Goal: Task Accomplishment & Management: Use online tool/utility

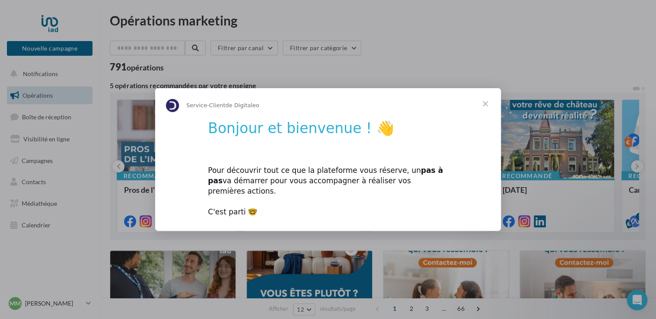
click at [486, 109] on span "Fermer" at bounding box center [485, 103] width 31 height 31
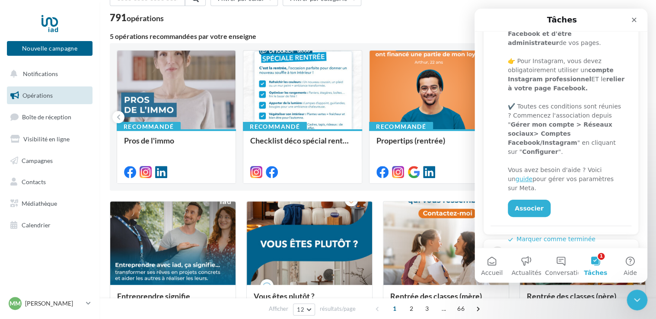
scroll to position [218, 0]
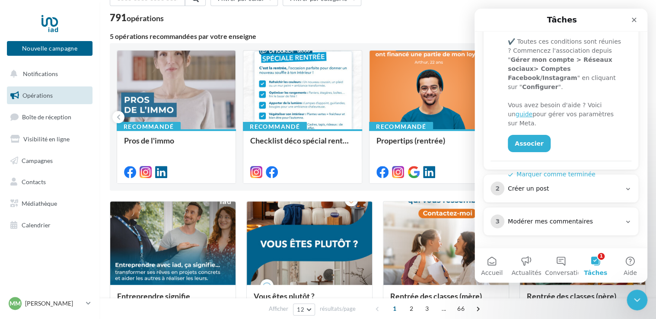
click at [553, 192] on div "Créer un post" at bounding box center [564, 189] width 113 height 9
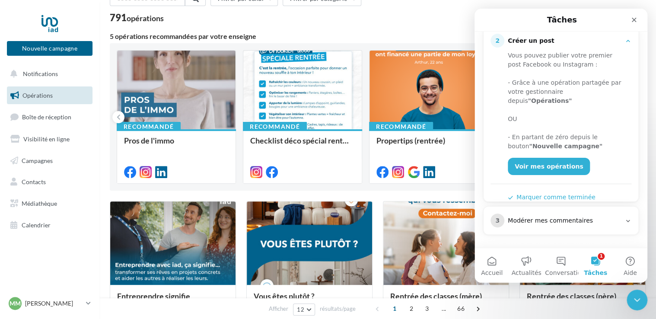
scroll to position [154, 0]
click at [554, 218] on div "Modérer mes commentaires" at bounding box center [564, 222] width 113 height 9
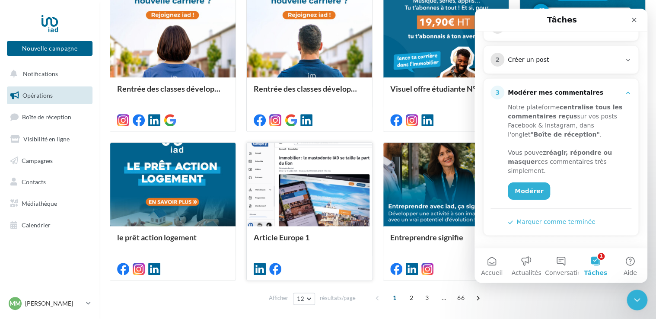
scroll to position [438, 0]
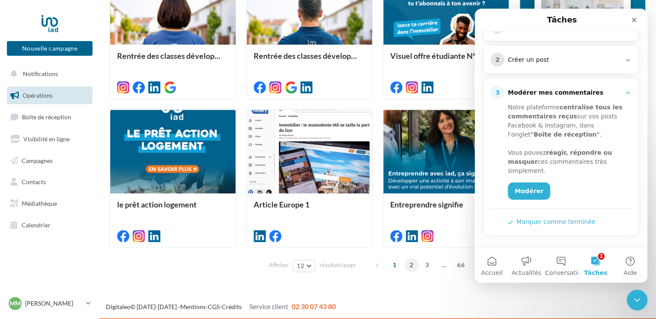
click at [409, 265] on span "2" at bounding box center [412, 265] width 14 height 14
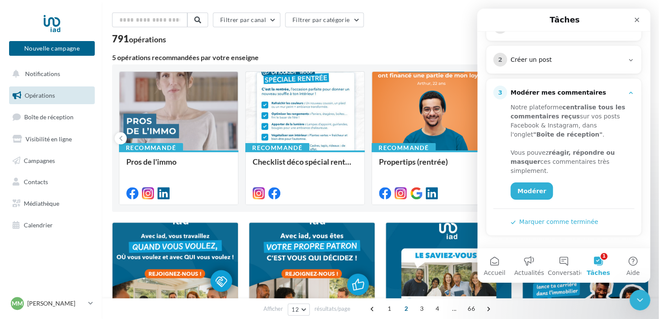
scroll to position [43, 0]
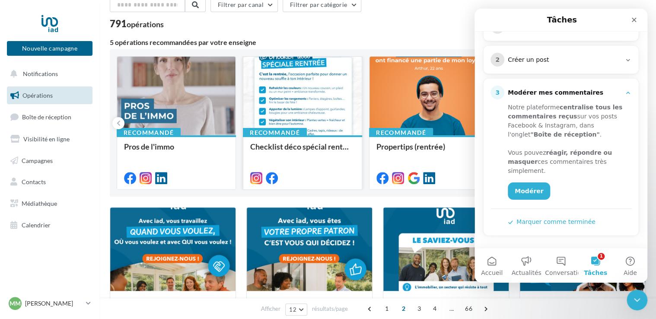
click at [319, 93] on div at bounding box center [302, 97] width 118 height 80
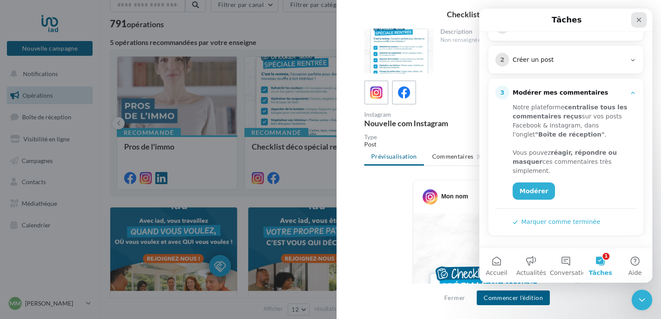
click at [640, 18] on icon "Fermer" at bounding box center [638, 20] width 5 height 5
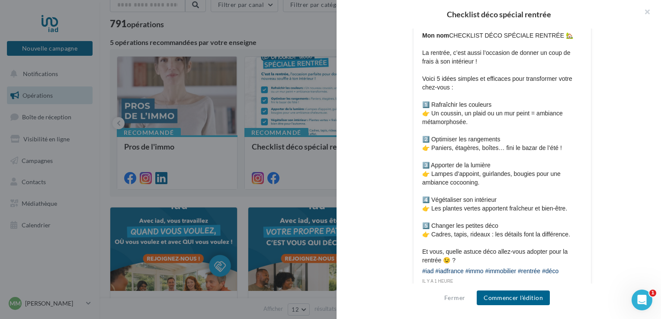
scroll to position [474, 0]
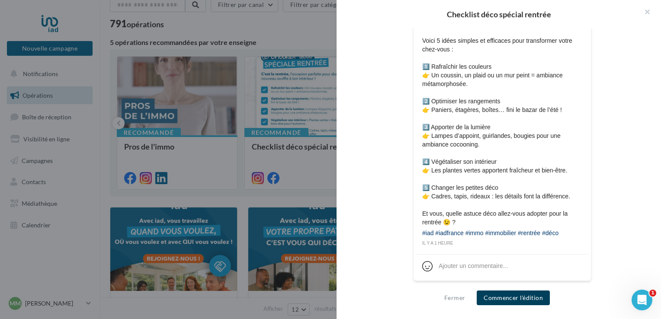
click at [524, 298] on button "Commencer l'édition" at bounding box center [512, 298] width 73 height 15
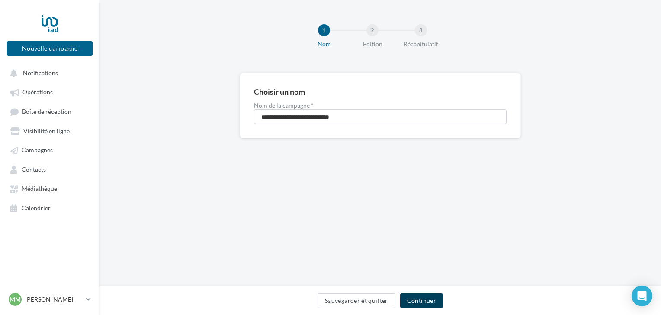
click at [425, 302] on button "Continuer" at bounding box center [421, 300] width 43 height 15
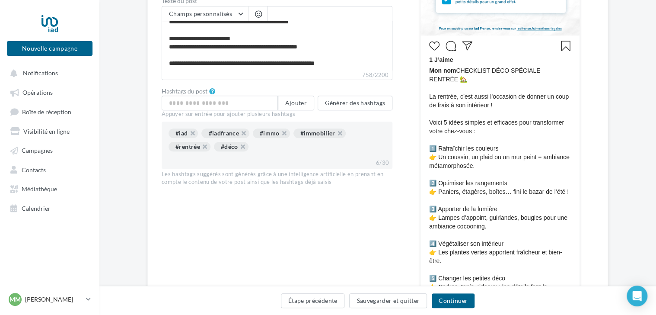
scroll to position [259, 0]
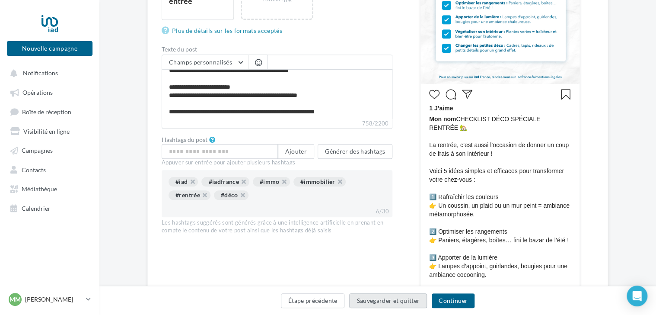
click at [404, 304] on button "Sauvegarder et quitter" at bounding box center [388, 300] width 78 height 15
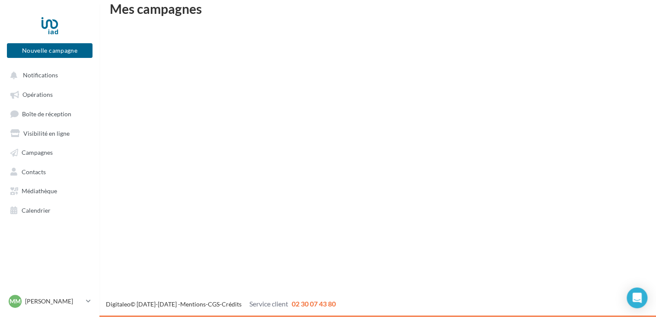
scroll to position [14, 0]
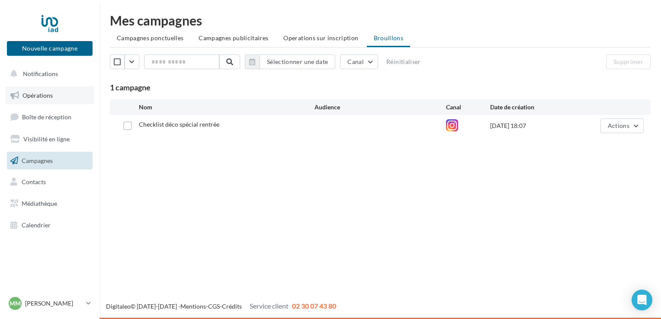
click at [30, 100] on link "Opérations" at bounding box center [49, 95] width 89 height 18
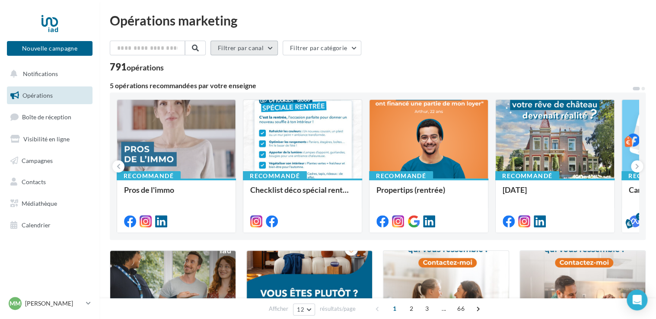
click at [262, 47] on button "Filtrer par canal" at bounding box center [244, 48] width 67 height 15
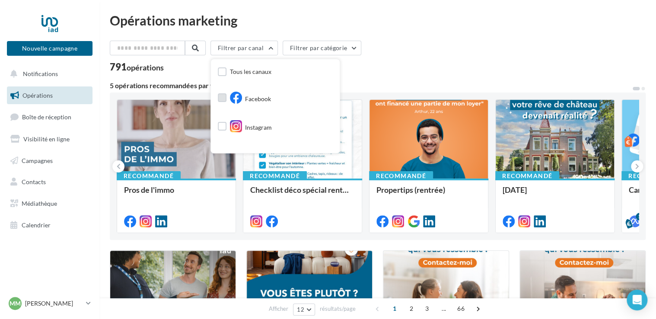
click at [271, 102] on span "Facebook" at bounding box center [258, 99] width 26 height 9
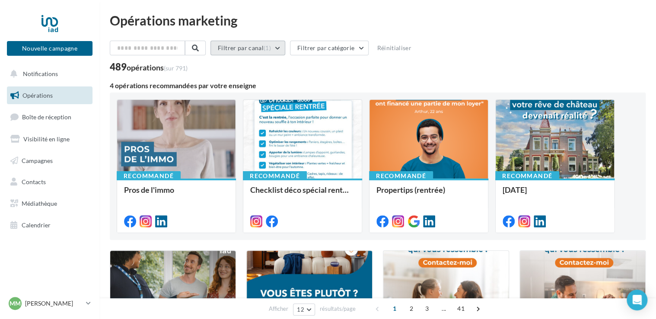
click at [266, 51] on button "Filtrer par canal (1)" at bounding box center [248, 48] width 75 height 15
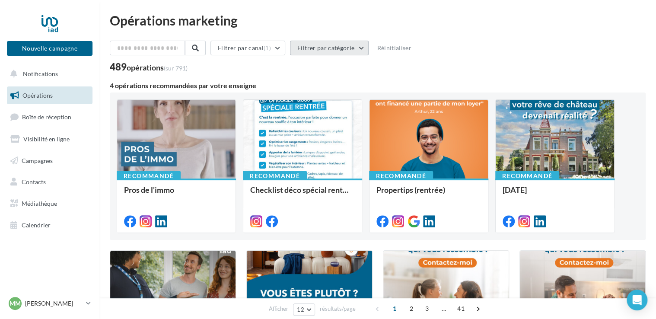
click at [355, 47] on button "Filtrer par catégorie" at bounding box center [329, 48] width 79 height 15
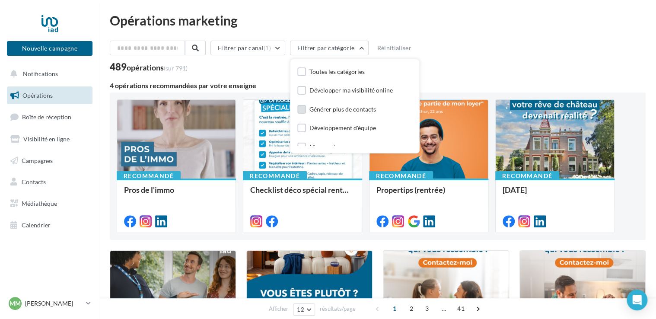
click at [364, 107] on div "Générer plus de contacts" at bounding box center [343, 109] width 67 height 9
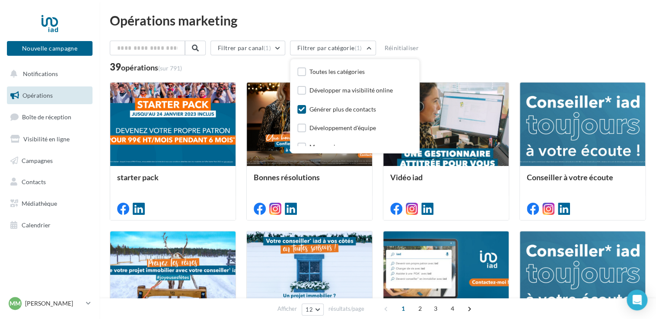
click at [305, 106] on icon at bounding box center [302, 109] width 6 height 6
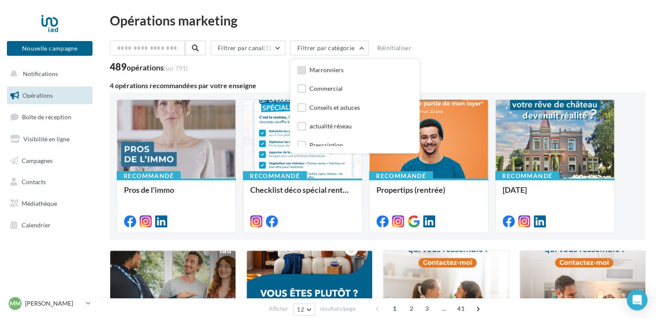
scroll to position [86, 0]
click at [306, 98] on label at bounding box center [301, 98] width 9 height 9
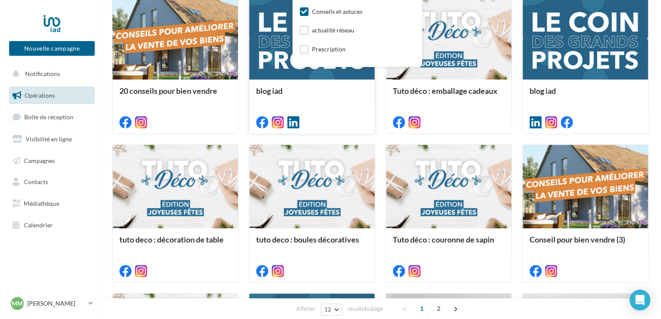
scroll to position [43, 0]
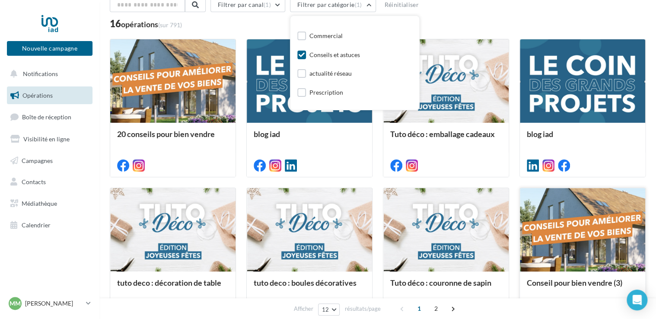
click at [582, 233] on div at bounding box center [582, 230] width 125 height 84
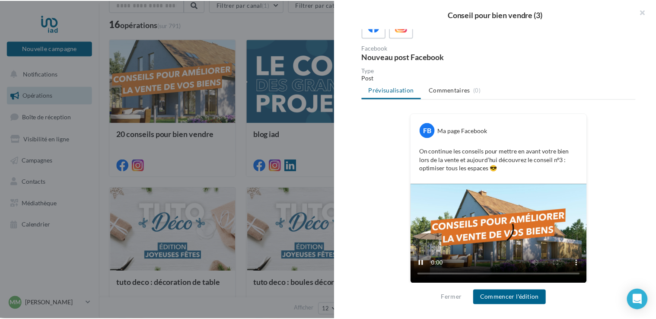
scroll to position [69, 0]
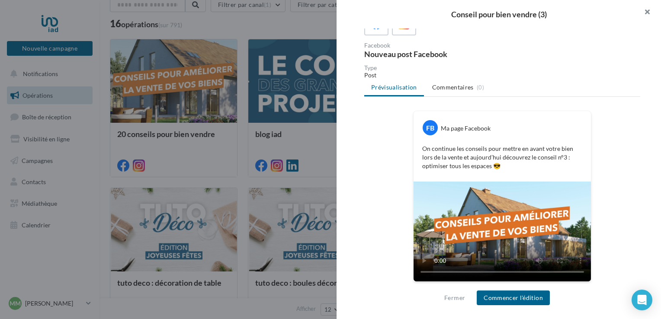
click at [645, 12] on button "button" at bounding box center [643, 13] width 35 height 26
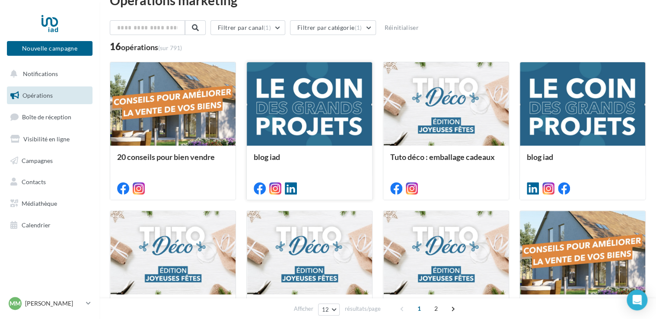
scroll to position [0, 0]
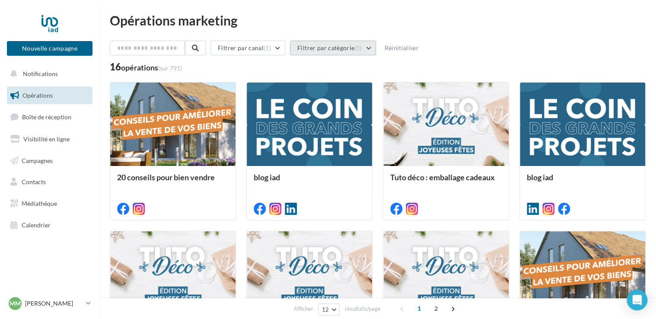
click at [337, 48] on button "Filtrer par catégorie (1)" at bounding box center [333, 48] width 86 height 15
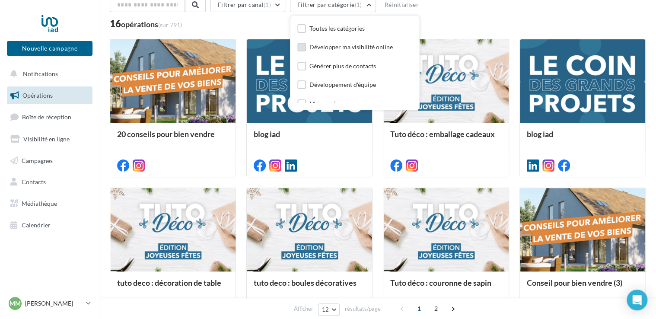
click at [330, 49] on div "Développer ma visibilité online" at bounding box center [351, 47] width 83 height 9
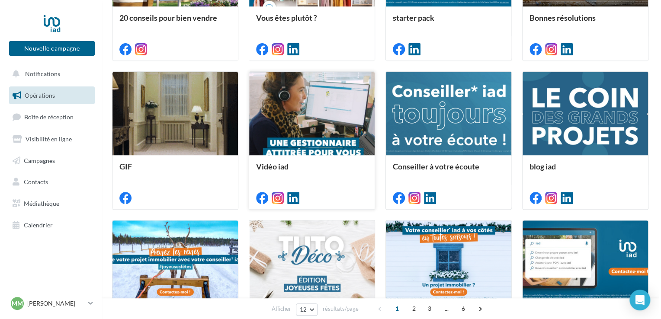
scroll to position [173, 0]
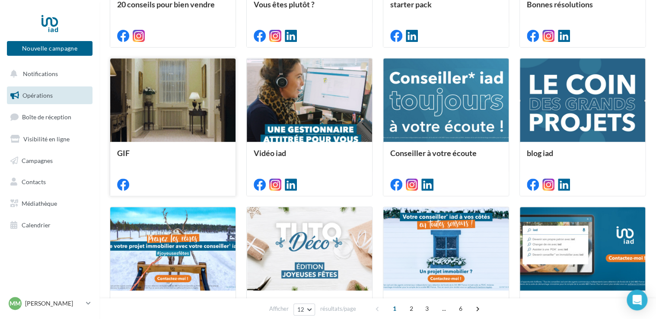
click at [204, 124] on div at bounding box center [172, 100] width 125 height 84
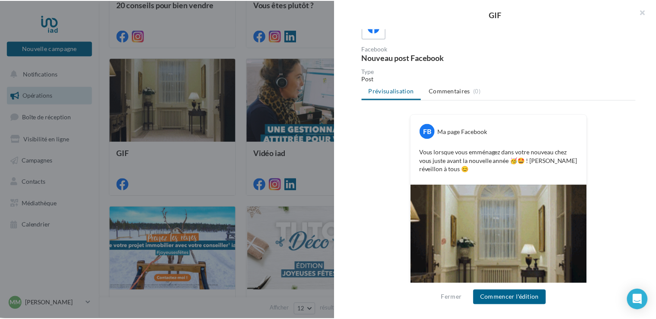
scroll to position [114, 0]
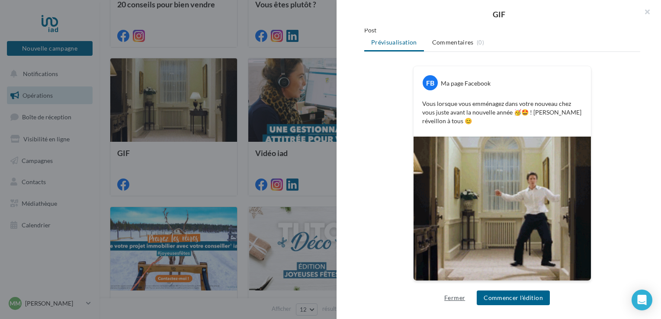
click at [458, 301] on button "Fermer" at bounding box center [455, 298] width 28 height 10
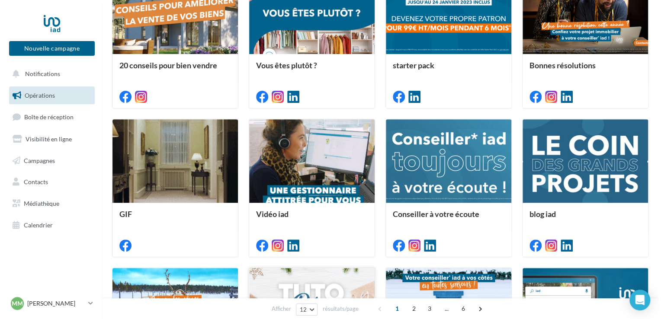
scroll to position [0, 0]
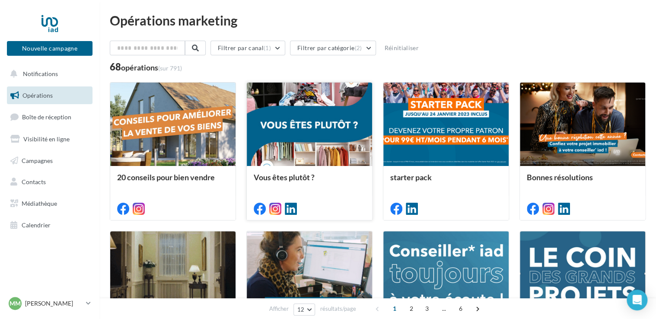
click at [310, 123] on div at bounding box center [309, 125] width 125 height 84
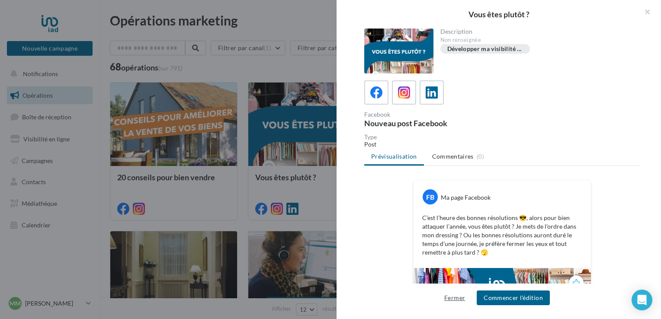
click at [453, 298] on button "Fermer" at bounding box center [455, 298] width 28 height 10
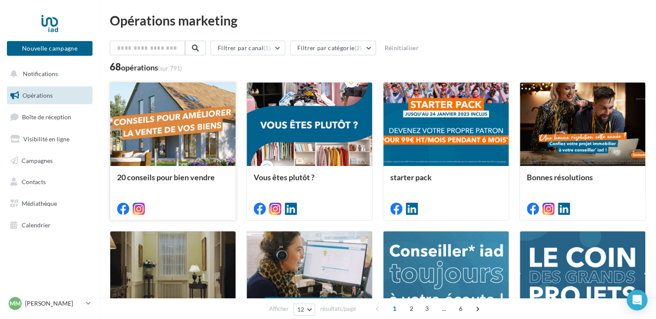
click at [187, 120] on div at bounding box center [172, 125] width 125 height 84
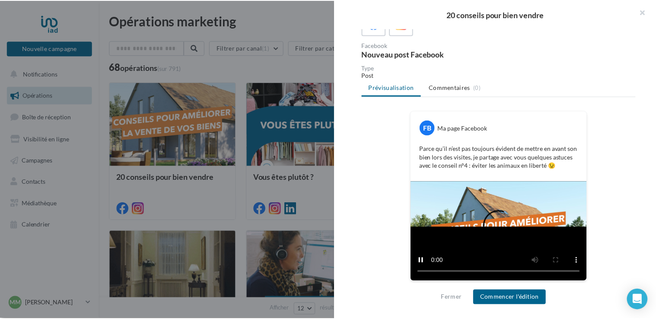
scroll to position [69, 0]
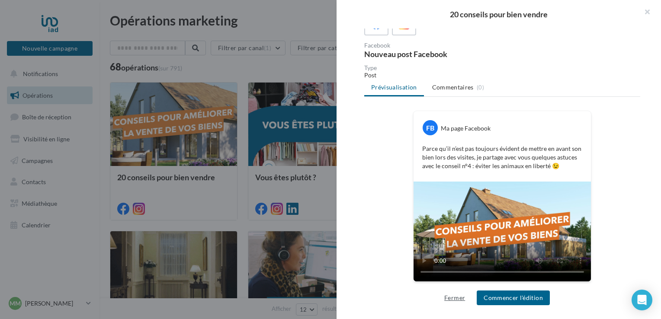
click at [465, 297] on button "Fermer" at bounding box center [455, 298] width 28 height 10
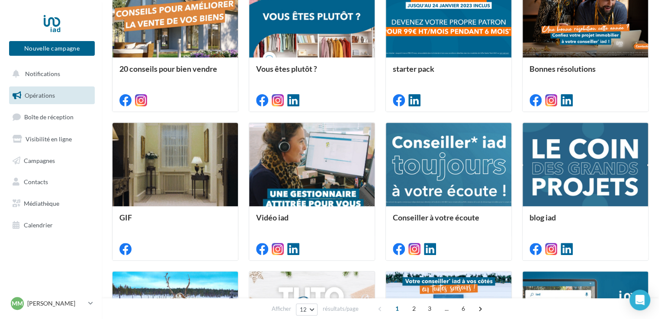
scroll to position [130, 0]
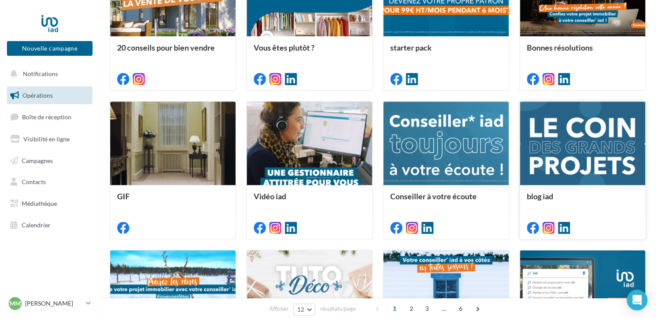
click at [584, 149] on div at bounding box center [582, 144] width 125 height 84
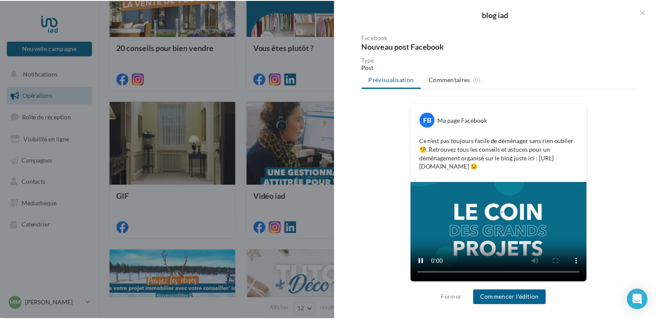
scroll to position [78, 0]
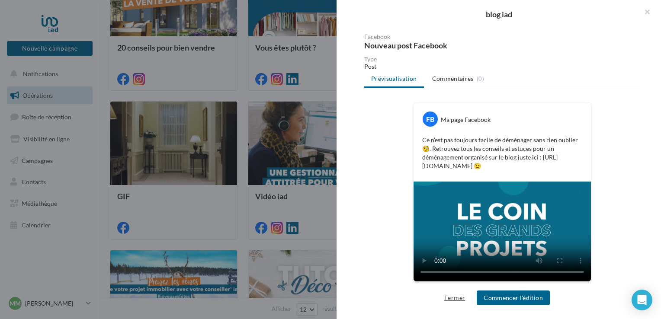
click at [461, 300] on button "Fermer" at bounding box center [455, 298] width 28 height 10
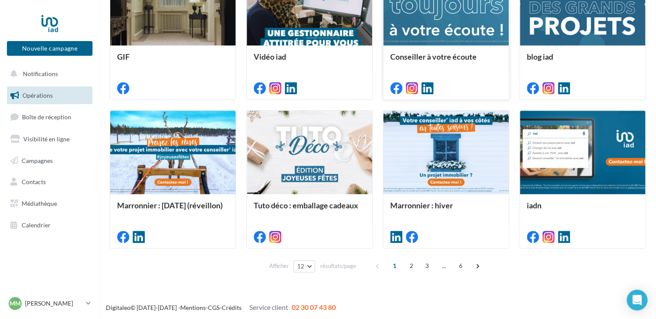
scroll to position [270, 0]
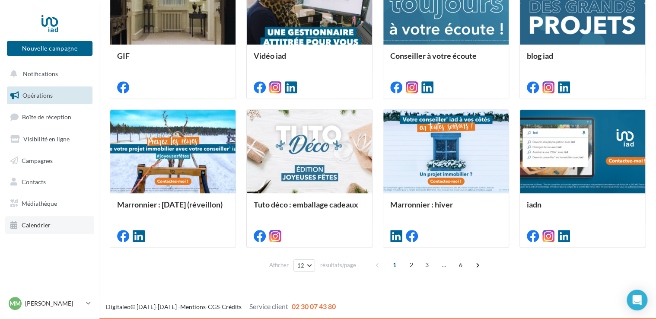
click at [44, 226] on span "Calendrier" at bounding box center [36, 224] width 29 height 7
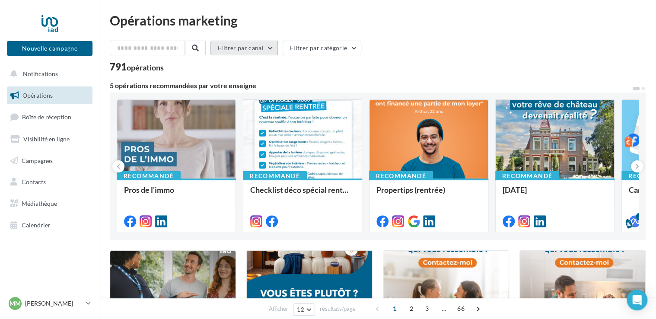
click at [267, 49] on button "Filtrer par canal" at bounding box center [244, 48] width 67 height 15
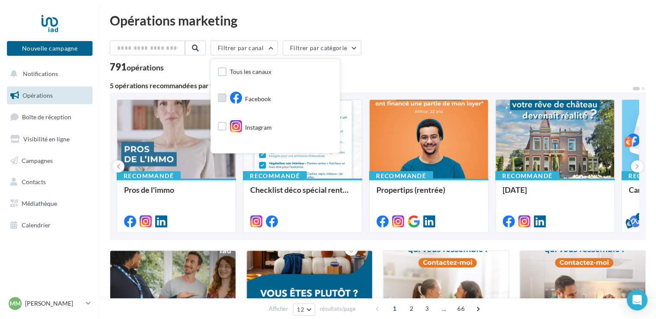
click at [257, 95] on span "Facebook" at bounding box center [258, 99] width 26 height 9
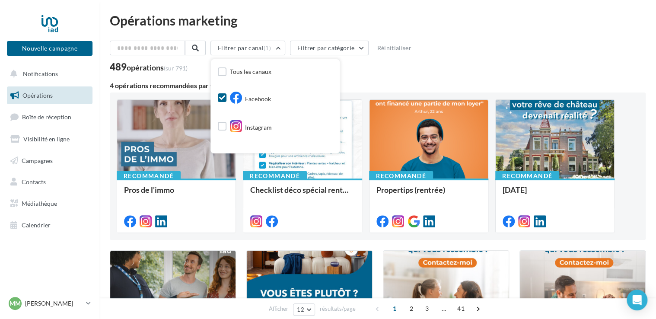
click at [380, 82] on div "4 opérations recommandées par votre enseigne" at bounding box center [378, 85] width 536 height 7
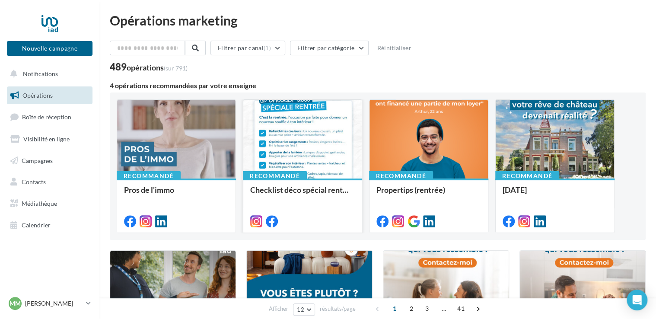
click at [302, 129] on div at bounding box center [302, 140] width 118 height 80
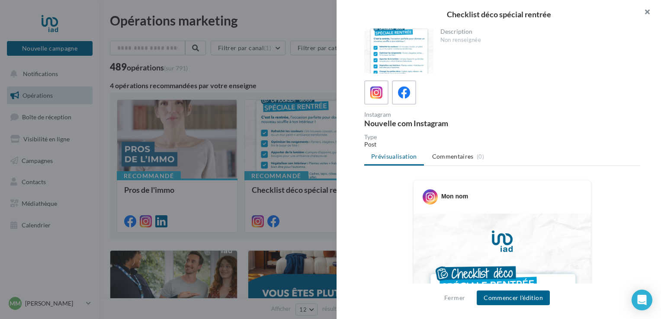
click at [650, 12] on button "button" at bounding box center [643, 13] width 35 height 26
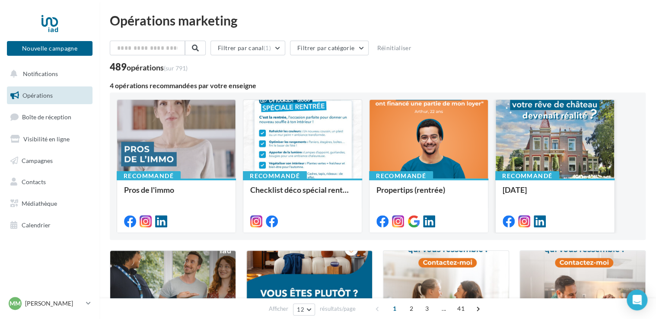
click at [546, 134] on div at bounding box center [555, 140] width 118 height 80
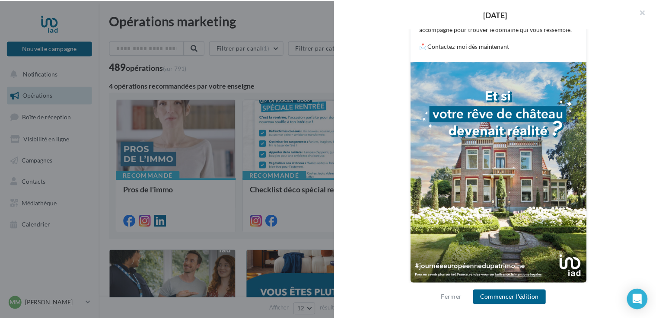
scroll to position [226, 0]
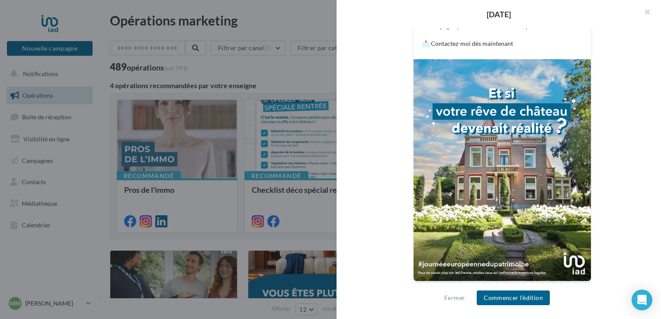
click at [638, 159] on div "Description Non renseignée Facebook Nouveau post Facebook Type Post Prévisualis…" at bounding box center [501, 160] width 331 height 263
click at [647, 13] on button "button" at bounding box center [643, 13] width 35 height 26
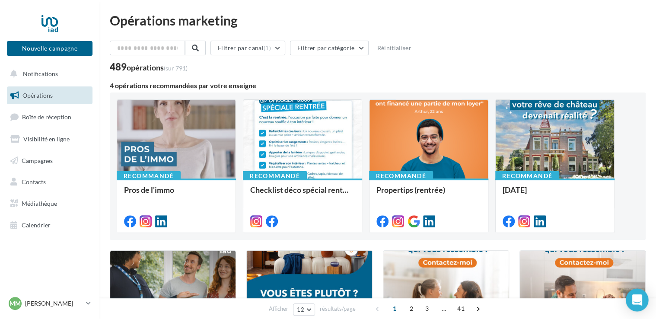
click at [638, 303] on icon "Open Intercom Messenger" at bounding box center [637, 299] width 10 height 11
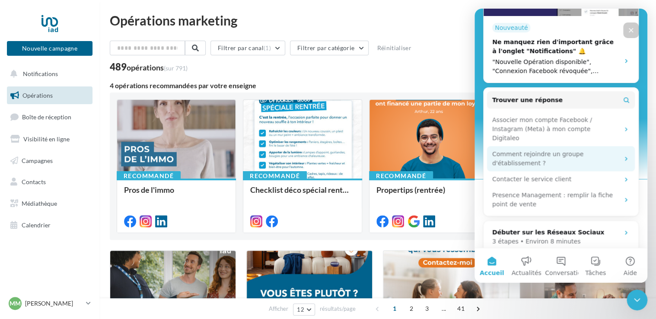
scroll to position [228, 0]
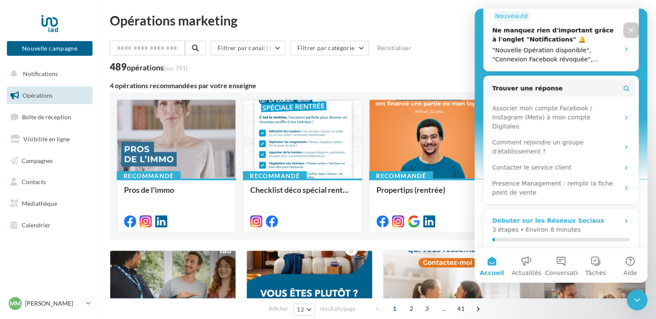
click at [572, 216] on div "Débuter sur les Réseaux Sociaux" at bounding box center [548, 220] width 112 height 9
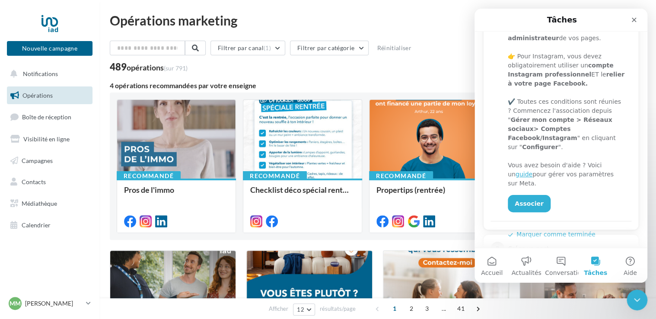
scroll to position [173, 0]
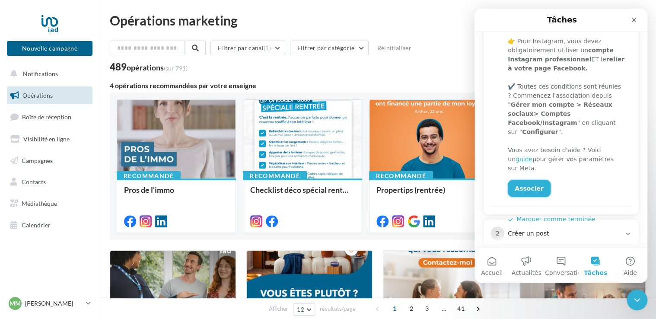
click at [521, 180] on link "Associer" at bounding box center [529, 188] width 43 height 17
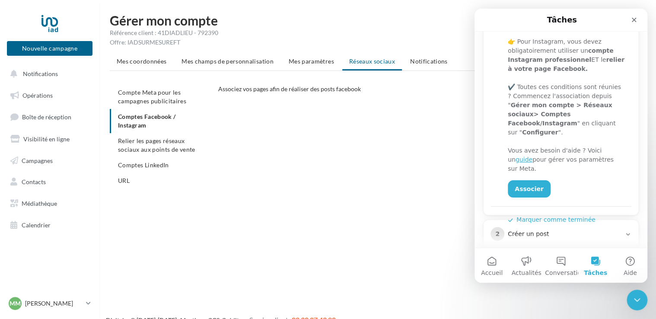
scroll to position [173, 0]
click at [538, 180] on link "Associer" at bounding box center [529, 188] width 43 height 17
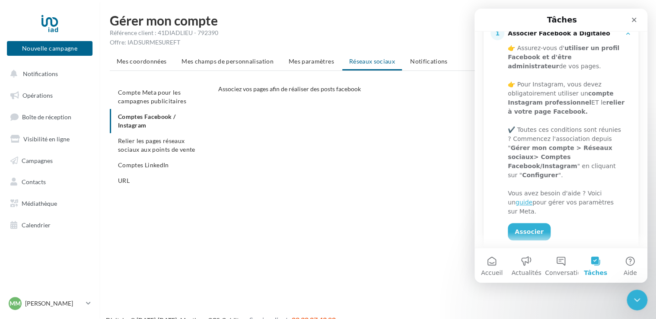
click at [378, 176] on div "CONFIGURER MES COMPTES POUR POSTER sur instagram et facebook Depuis Instagram, …" at bounding box center [435, 188] width 434 height 156
click at [133, 120] on ul "Compte Meta pour les campagnes publicitaires Comptes Facebook / Instagram Relie…" at bounding box center [161, 137] width 102 height 104
click at [632, 25] on div "Fermer" at bounding box center [634, 20] width 16 height 16
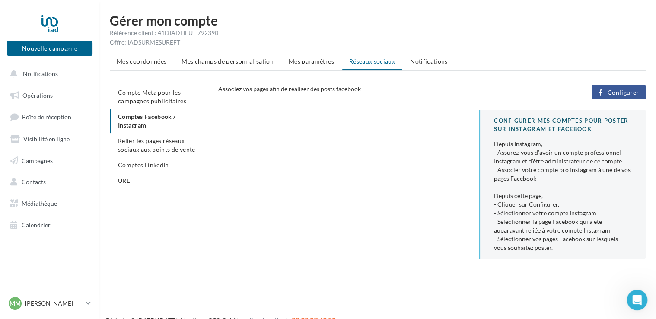
scroll to position [0, 0]
click at [638, 88] on button "Configurer" at bounding box center [619, 92] width 54 height 15
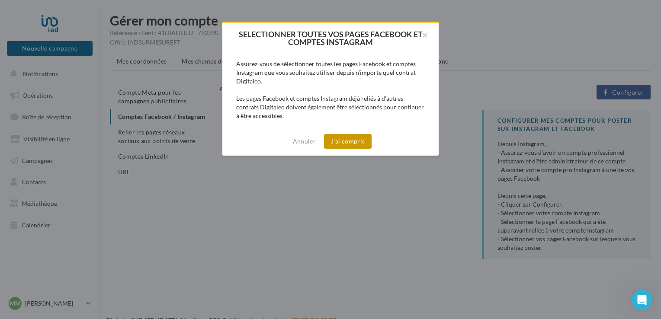
click at [351, 141] on button "J'ai compris" at bounding box center [348, 141] width 48 height 15
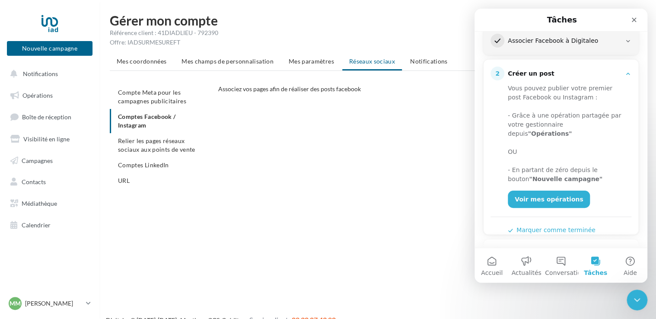
scroll to position [154, 0]
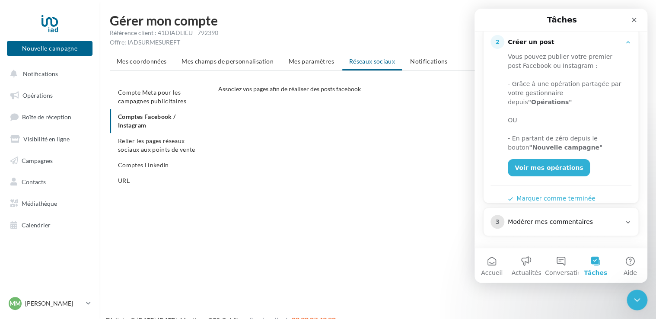
click at [447, 149] on div "CONFIGURER MES COMPTES POUR POSTER sur instagram et facebook Depuis Instagram, …" at bounding box center [435, 188] width 434 height 156
click at [39, 93] on span "Opérations" at bounding box center [37, 95] width 30 height 7
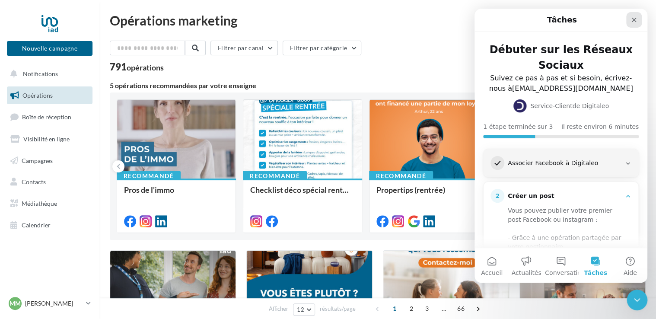
click at [634, 21] on icon "Fermer" at bounding box center [634, 19] width 7 height 7
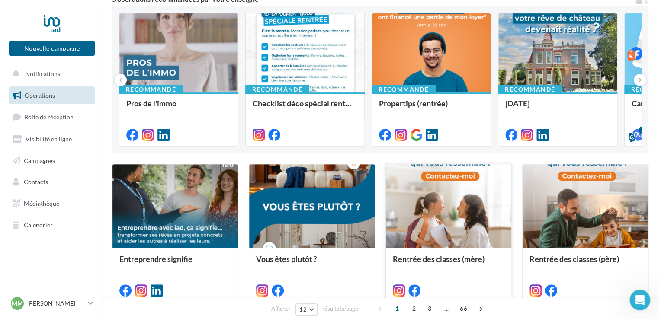
scroll to position [43, 0]
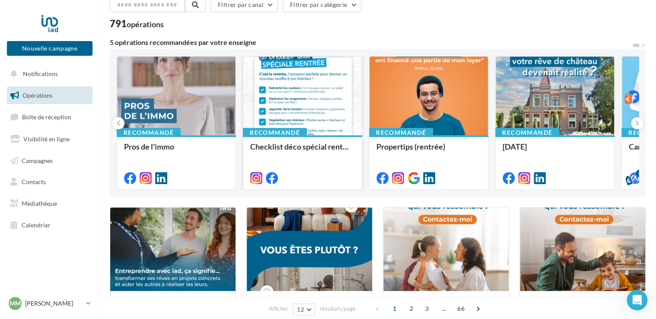
click at [316, 104] on div at bounding box center [302, 97] width 118 height 80
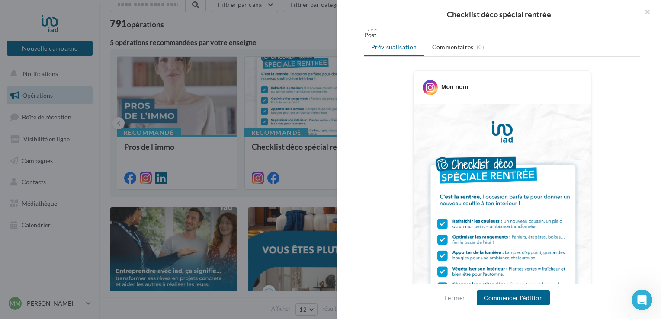
scroll to position [130, 0]
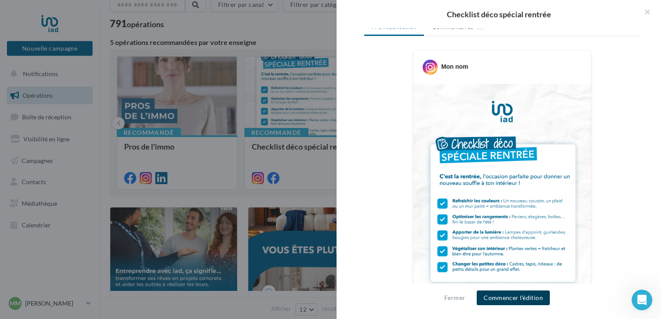
click at [514, 300] on button "Commencer l'édition" at bounding box center [512, 298] width 73 height 15
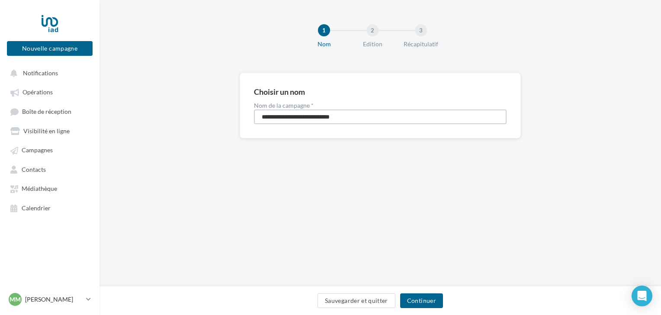
drag, startPoint x: 358, startPoint y: 115, endPoint x: 249, endPoint y: 115, distance: 108.5
click at [249, 115] on div "**********" at bounding box center [379, 106] width 281 height 66
type input "**********"
click at [420, 299] on button "Continuer" at bounding box center [421, 300] width 43 height 15
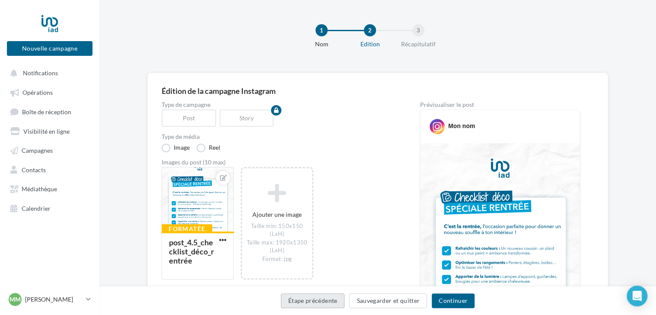
click at [318, 297] on button "Étape précédente" at bounding box center [313, 300] width 64 height 15
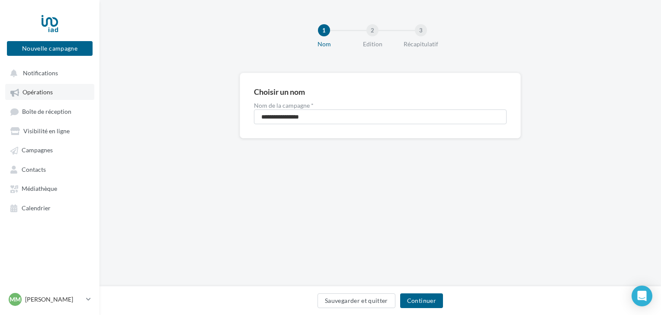
click at [52, 92] on span "Opérations" at bounding box center [37, 92] width 30 height 7
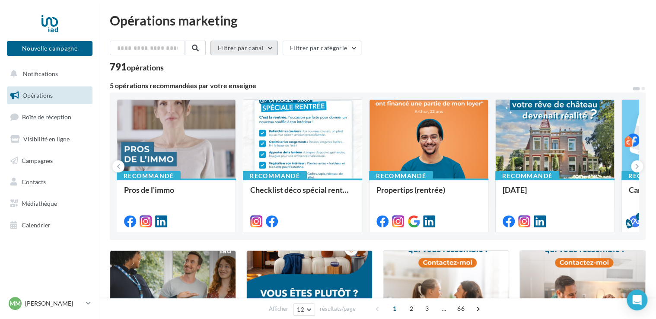
click at [246, 47] on button "Filtrer par canal" at bounding box center [244, 48] width 67 height 15
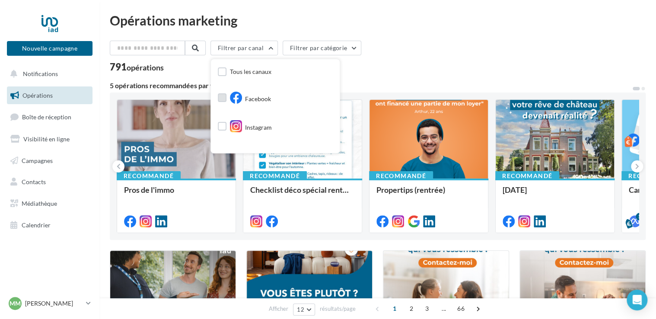
click at [242, 101] on icon at bounding box center [236, 98] width 12 height 12
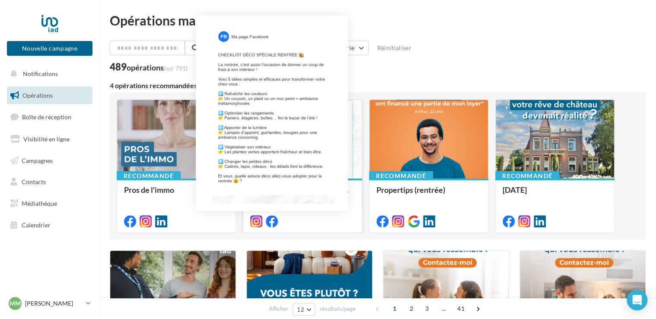
click at [270, 220] on icon at bounding box center [272, 221] width 12 height 12
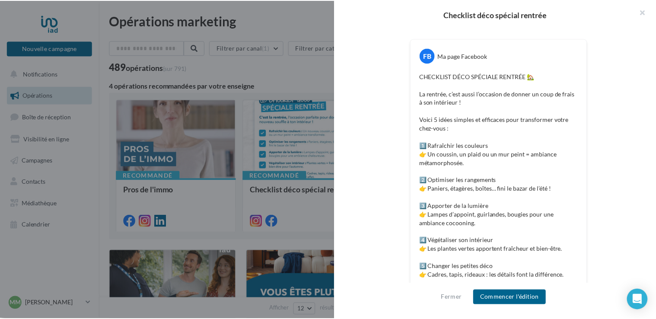
scroll to position [86, 0]
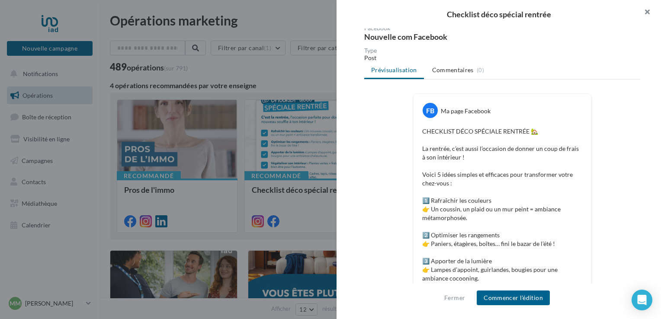
click at [648, 12] on button "button" at bounding box center [643, 13] width 35 height 26
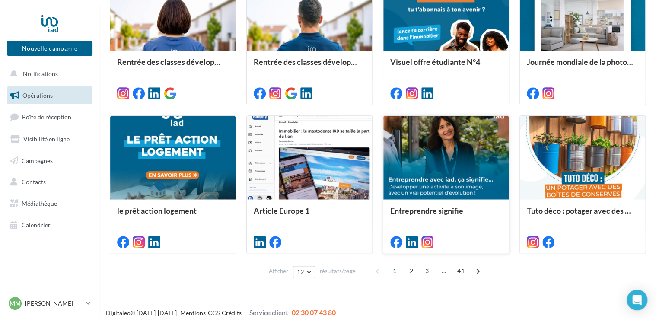
scroll to position [438, 0]
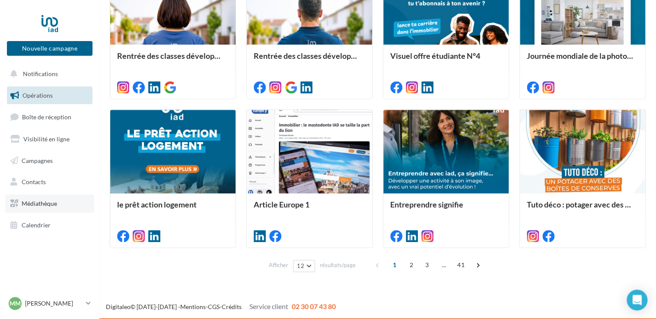
click at [37, 202] on span "Médiathèque" at bounding box center [39, 203] width 35 height 7
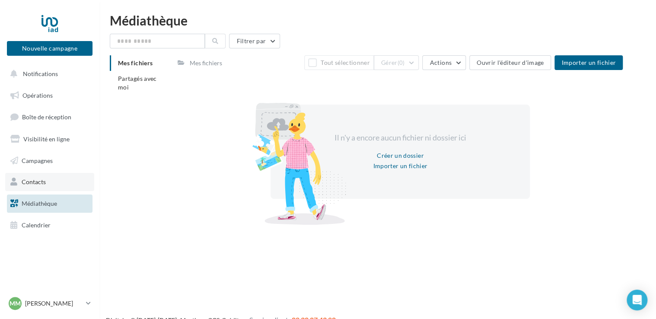
click at [33, 186] on link "Contacts" at bounding box center [49, 182] width 89 height 18
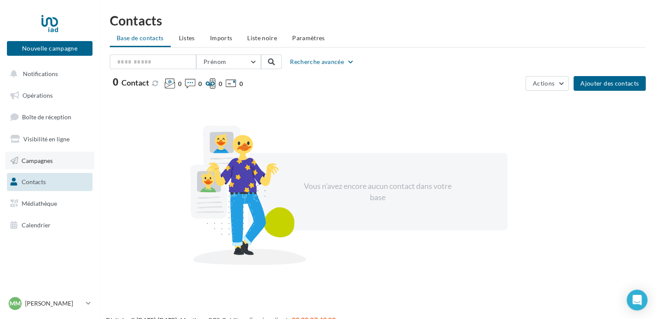
click at [30, 161] on span "Campagnes" at bounding box center [37, 159] width 31 height 7
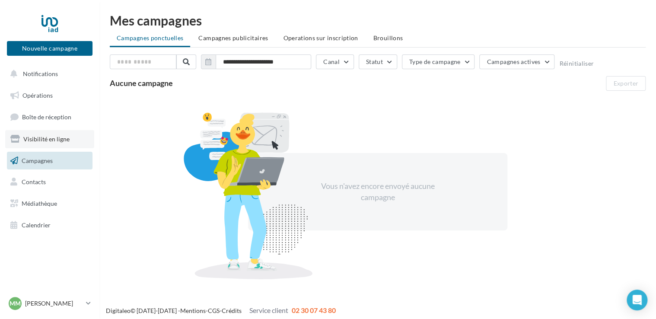
click at [33, 136] on span "Visibilité en ligne" at bounding box center [46, 138] width 46 height 7
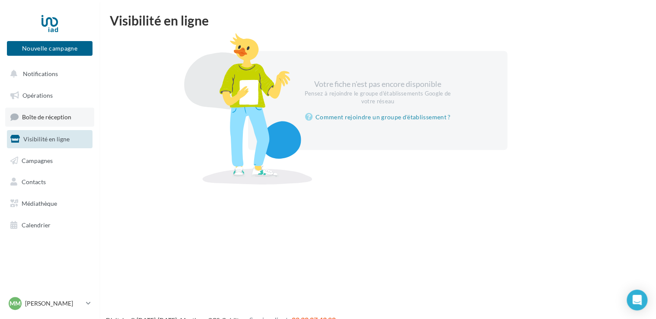
click at [34, 114] on span "Boîte de réception" at bounding box center [46, 116] width 49 height 7
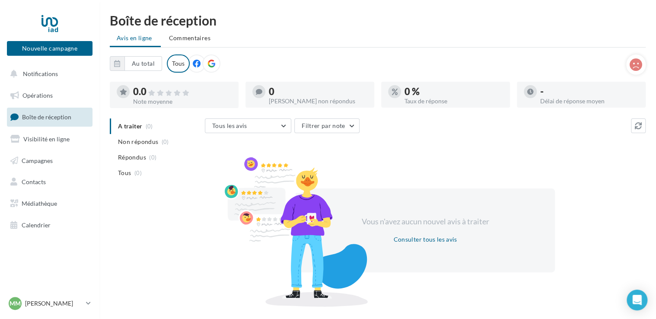
click at [194, 66] on icon at bounding box center [197, 64] width 8 height 8
click at [633, 68] on icon at bounding box center [636, 64] width 13 height 13
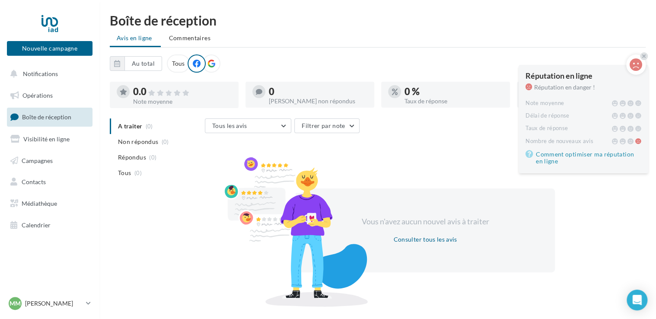
click at [611, 58] on div "Au total Réinitialiser Tous" at bounding box center [368, 63] width 517 height 18
click at [584, 155] on link "Comment optimiser ma réputation en ligne" at bounding box center [584, 157] width 116 height 17
click at [199, 36] on span "Commentaires" at bounding box center [190, 38] width 42 height 9
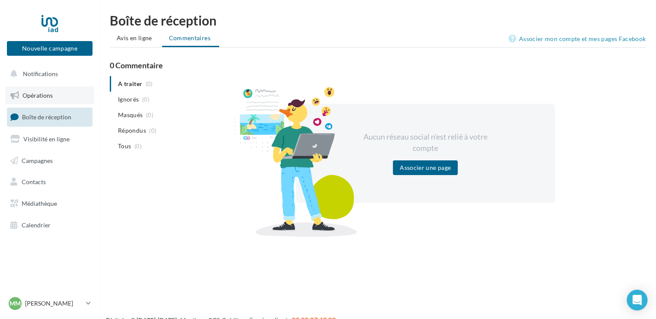
click at [27, 91] on link "Opérations" at bounding box center [49, 95] width 89 height 18
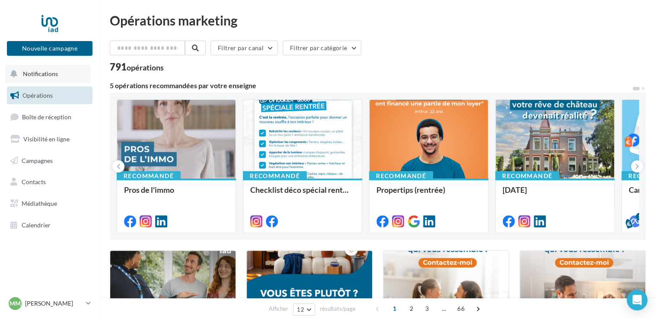
click at [26, 75] on span "Notifications" at bounding box center [40, 73] width 35 height 7
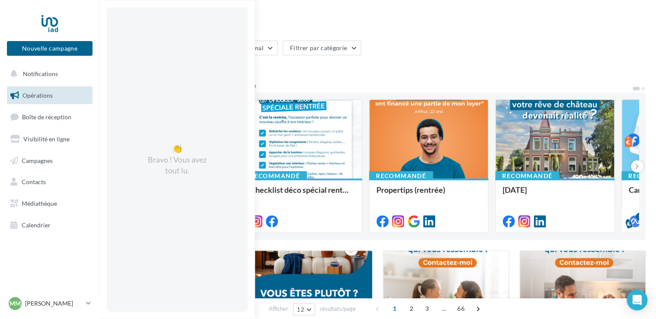
click at [29, 95] on span "Opérations" at bounding box center [37, 95] width 30 height 7
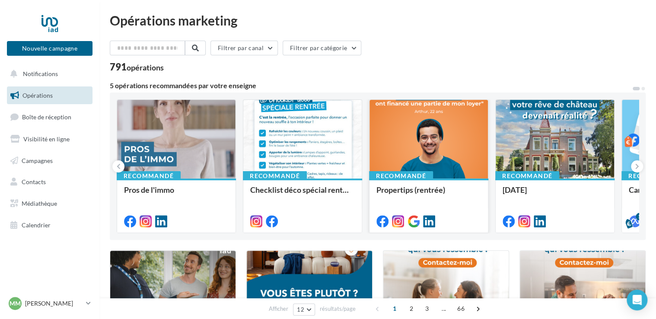
scroll to position [43, 0]
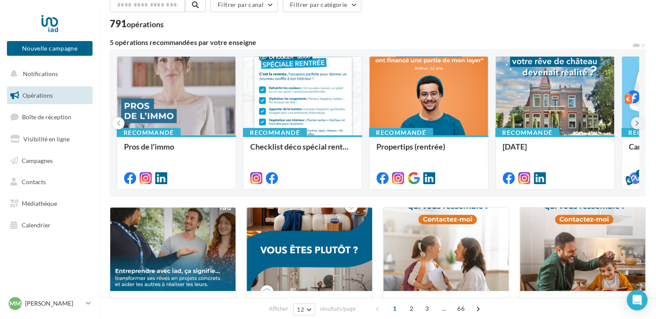
click at [637, 123] on icon at bounding box center [637, 123] width 4 height 9
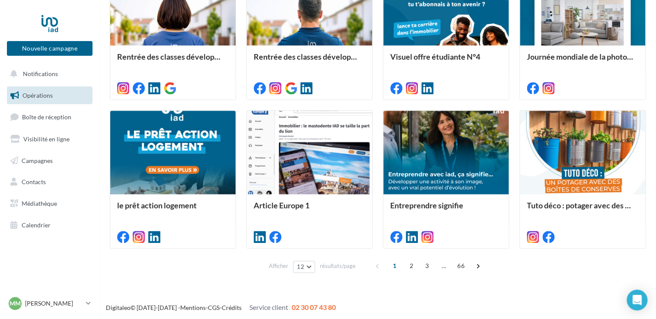
scroll to position [438, 0]
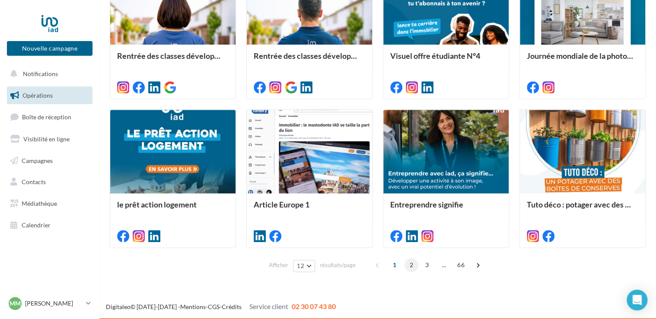
click at [415, 265] on span "2" at bounding box center [412, 265] width 14 height 14
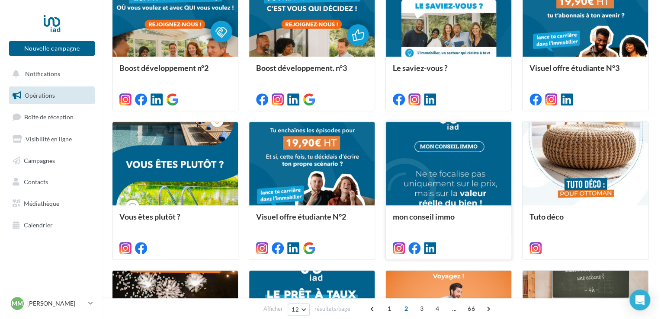
scroll to position [259, 0]
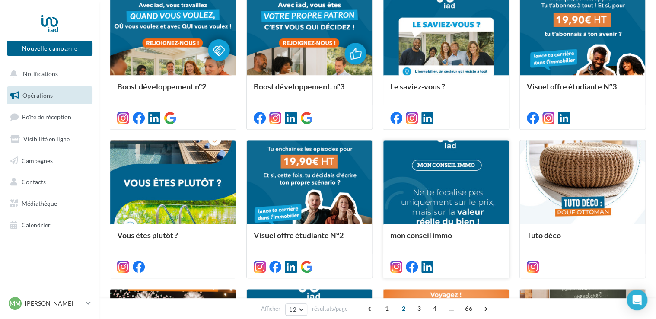
click at [442, 161] on div at bounding box center [445, 182] width 125 height 84
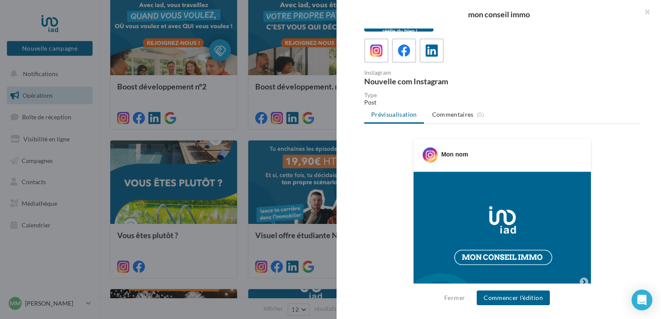
scroll to position [0, 0]
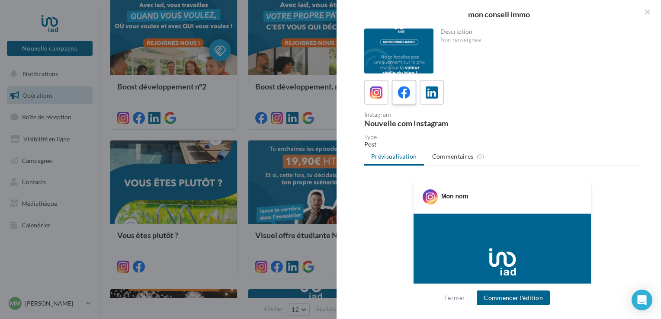
click at [403, 94] on icon at bounding box center [404, 92] width 13 height 13
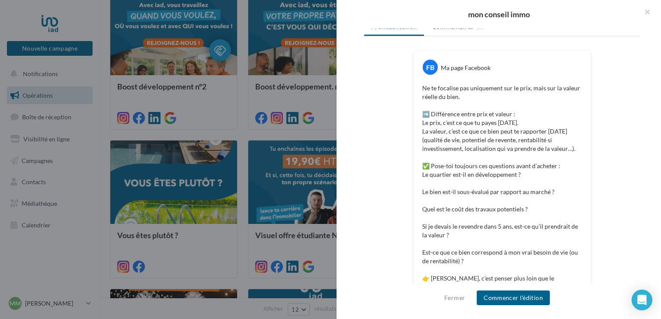
scroll to position [173, 0]
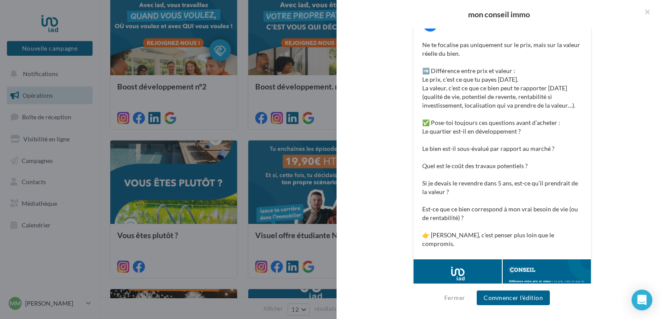
click at [515, 182] on p "Ne te focalise pas uniquement sur le prix, mais sur la valeur réelle du bien. ➡…" at bounding box center [502, 145] width 160 height 208
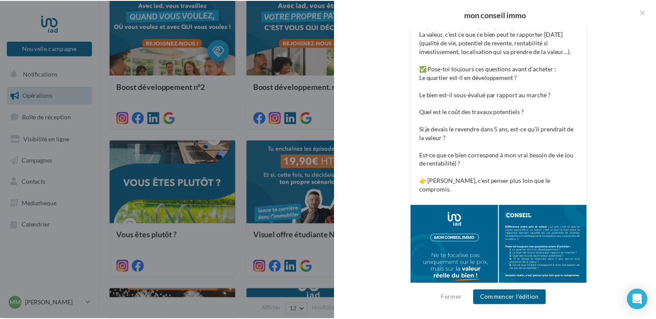
scroll to position [231, 0]
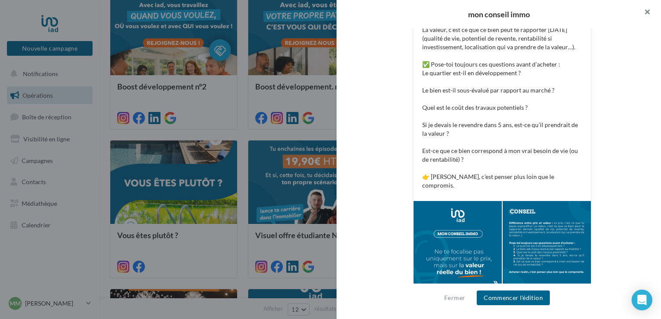
click at [645, 13] on button "button" at bounding box center [643, 13] width 35 height 26
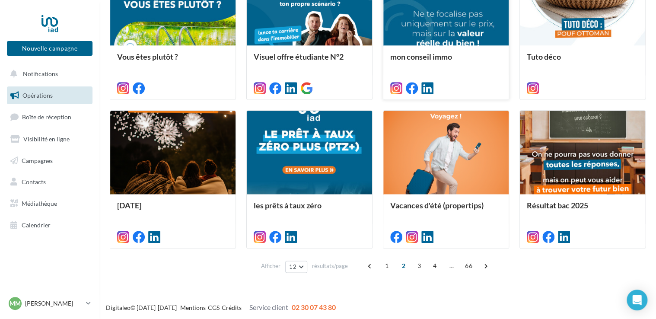
scroll to position [438, 0]
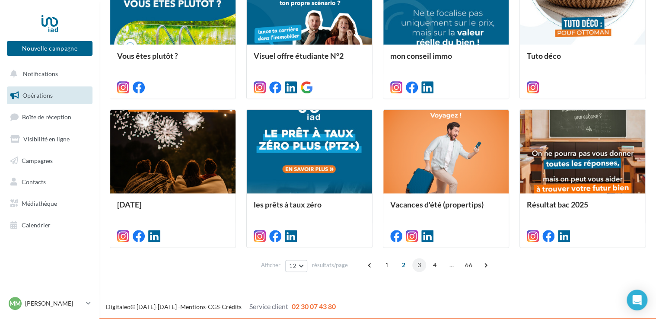
click at [417, 268] on span "3" at bounding box center [419, 265] width 14 height 14
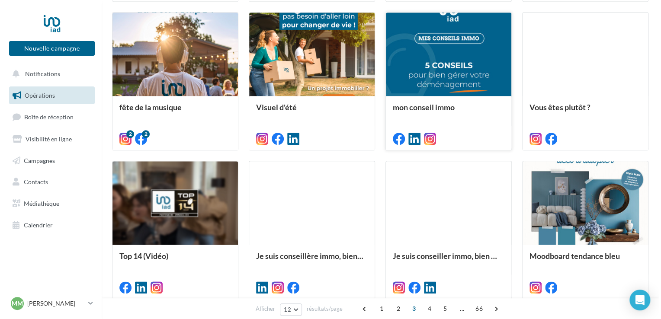
scroll to position [389, 0]
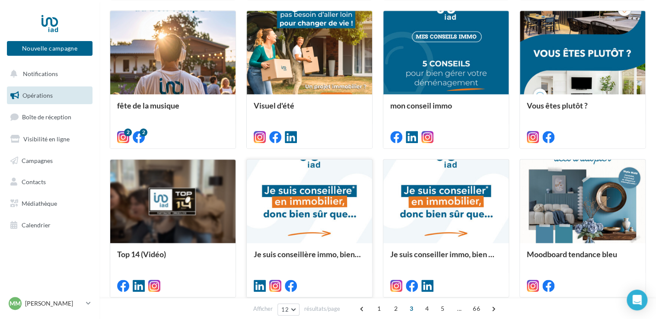
click at [315, 210] on div at bounding box center [309, 202] width 125 height 84
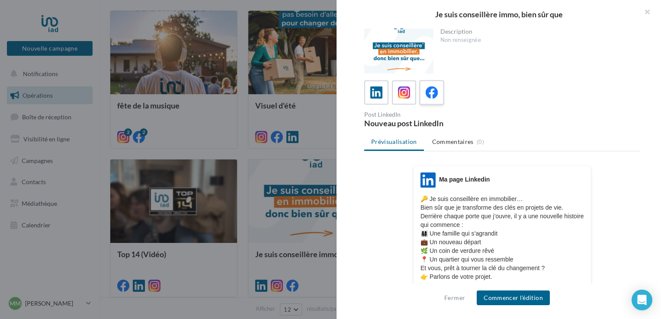
click at [439, 93] on label at bounding box center [431, 92] width 25 height 25
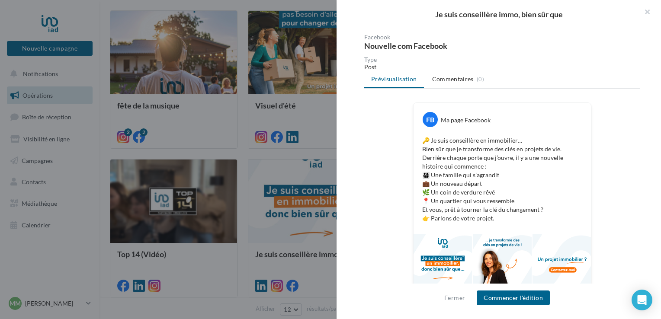
scroll to position [89, 0]
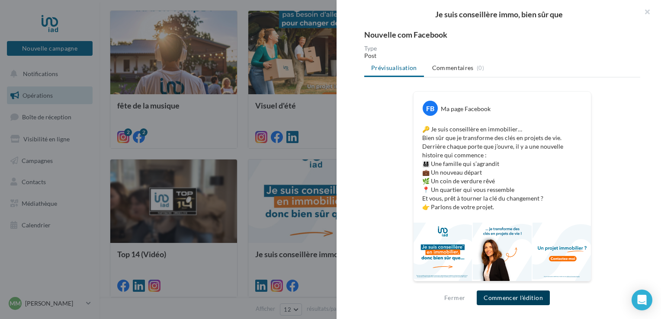
click at [521, 293] on button "Commencer l'édition" at bounding box center [512, 298] width 73 height 15
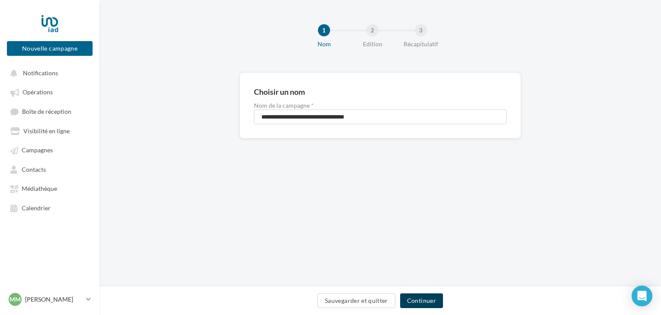
click at [436, 297] on button "Continuer" at bounding box center [421, 300] width 43 height 15
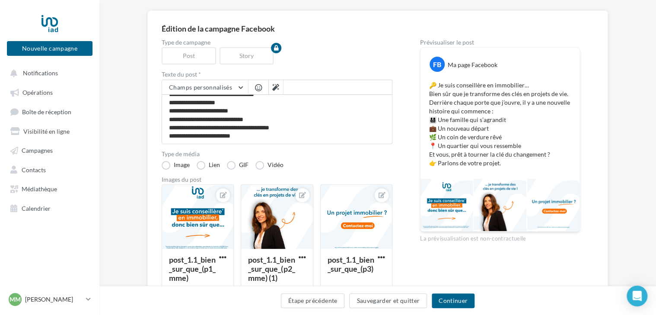
scroll to position [61, 0]
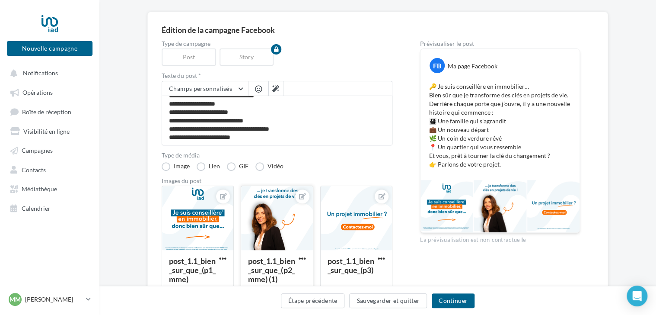
click at [273, 231] on div at bounding box center [276, 218] width 71 height 65
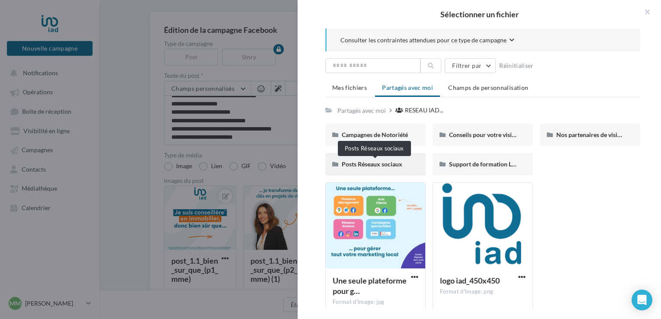
click at [398, 161] on span "Posts Réseaux sociaux" at bounding box center [372, 163] width 61 height 7
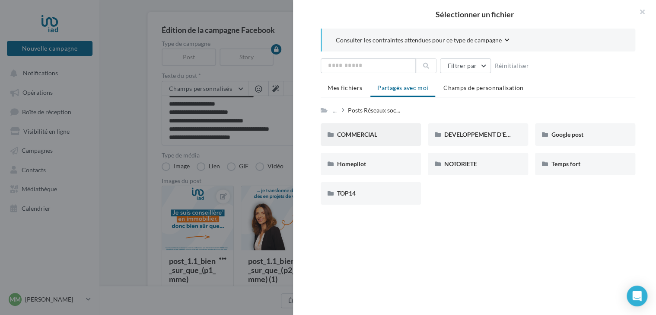
click at [396, 135] on div "COMMERCIAL" at bounding box center [370, 134] width 67 height 9
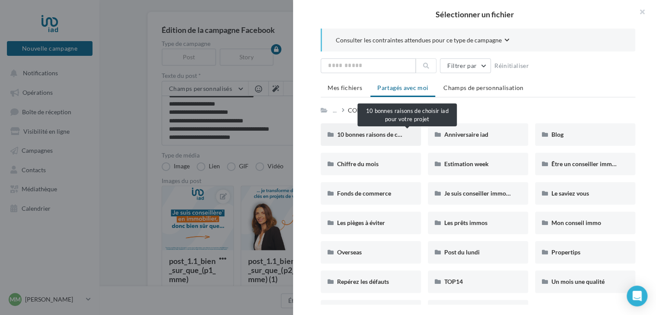
click at [388, 135] on span "10 bonnes raisons de choisir iad pour votre projet" at bounding box center [403, 134] width 133 height 7
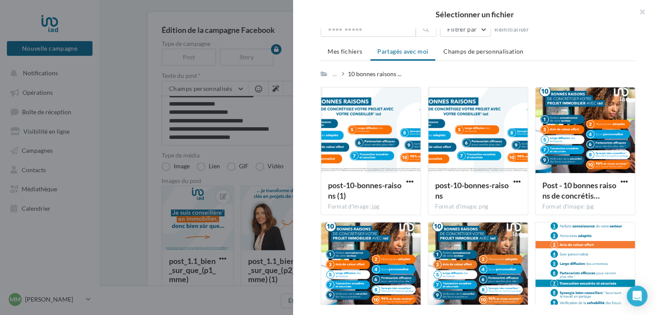
scroll to position [0, 0]
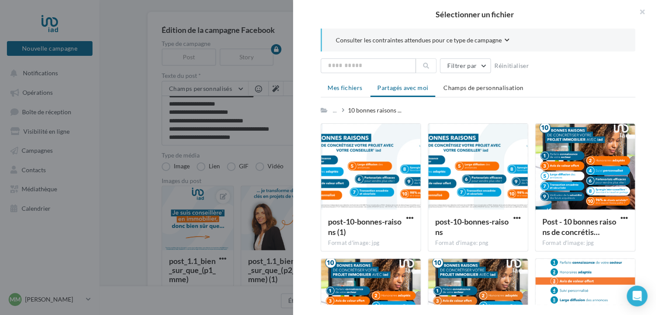
click at [362, 89] on li "Mes fichiers" at bounding box center [345, 88] width 48 height 16
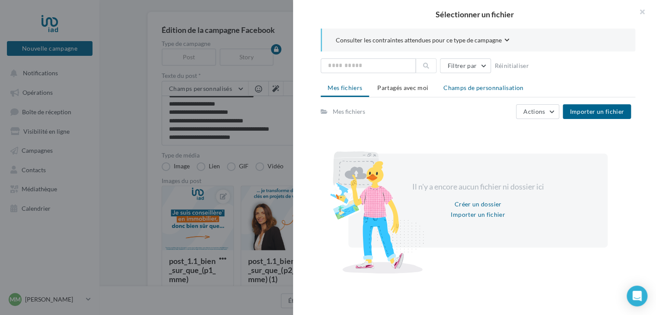
click at [492, 89] on span "Champs de personnalisation" at bounding box center [484, 87] width 80 height 7
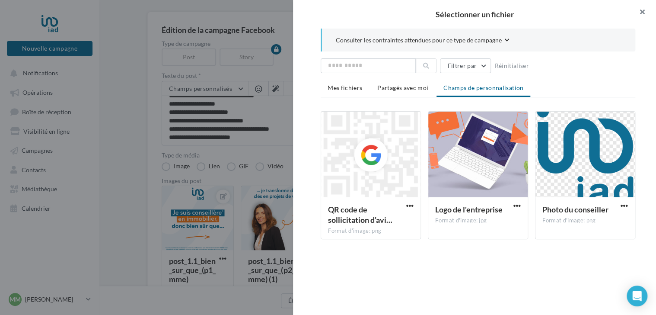
click at [642, 10] on button "button" at bounding box center [639, 13] width 35 height 26
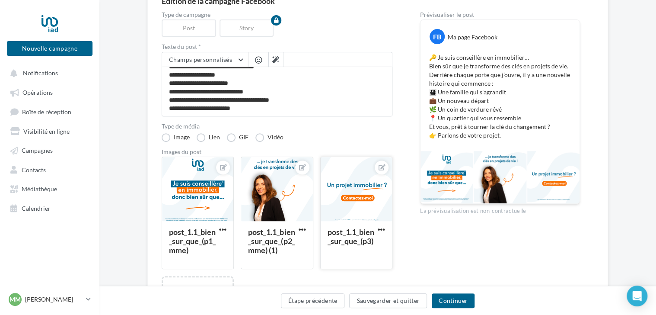
scroll to position [104, 0]
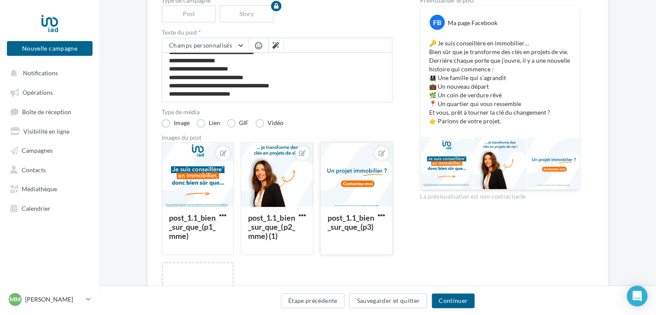
click at [350, 186] on div at bounding box center [356, 175] width 71 height 65
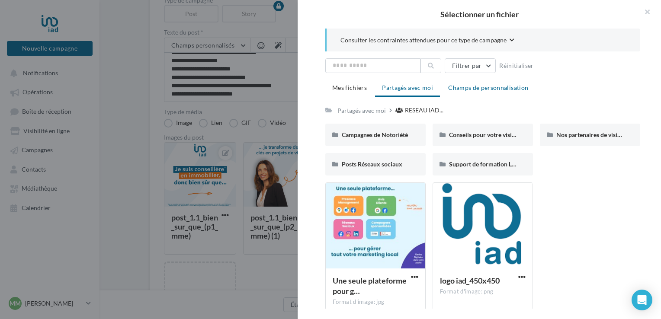
click at [485, 85] on span "Champs de personnalisation" at bounding box center [488, 87] width 80 height 7
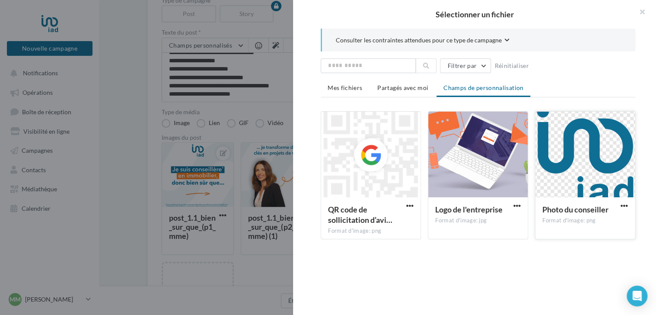
click at [569, 148] on div at bounding box center [585, 155] width 99 height 86
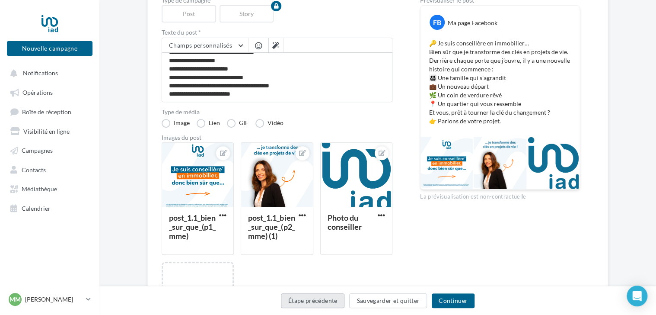
click at [329, 297] on button "Étape précédente" at bounding box center [313, 300] width 64 height 15
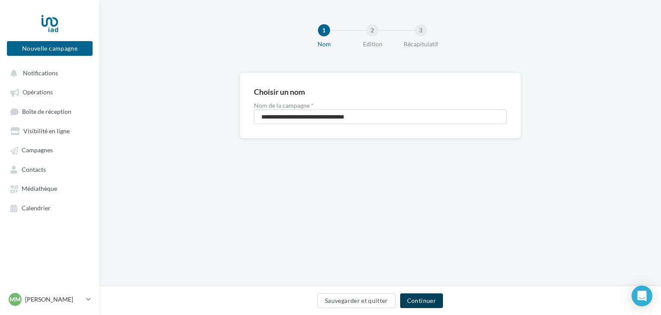
click at [408, 296] on button "Continuer" at bounding box center [421, 300] width 43 height 15
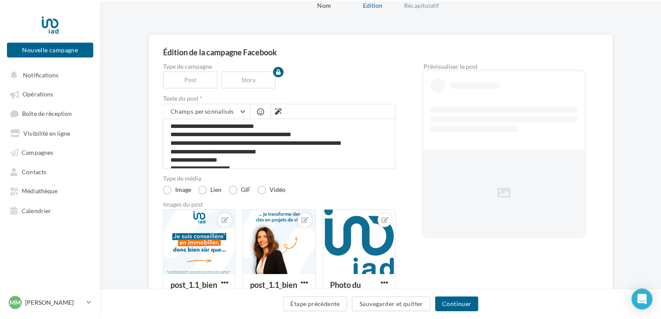
scroll to position [86, 0]
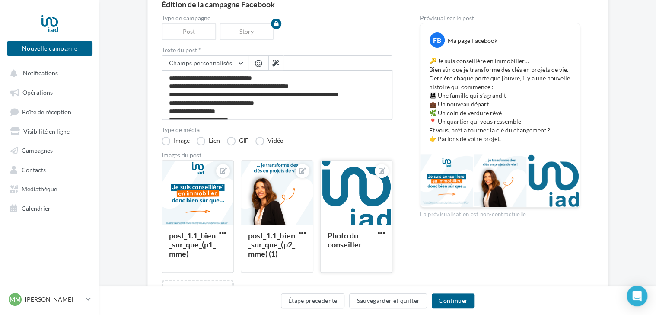
click at [364, 178] on div at bounding box center [356, 192] width 71 height 65
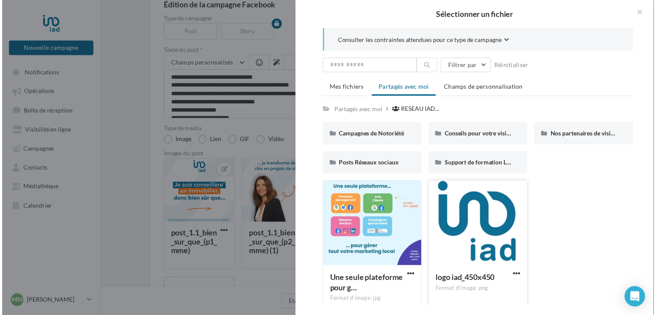
scroll to position [8, 0]
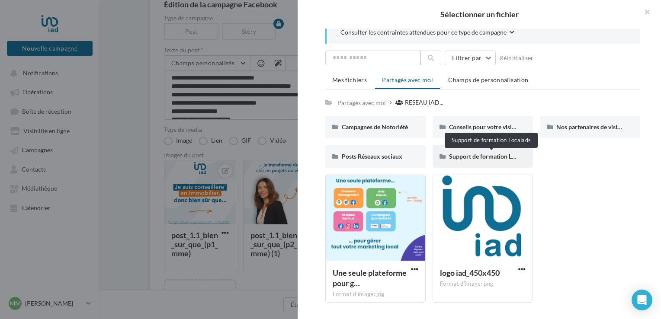
click at [458, 156] on span "Support de formation Localads" at bounding box center [490, 156] width 83 height 7
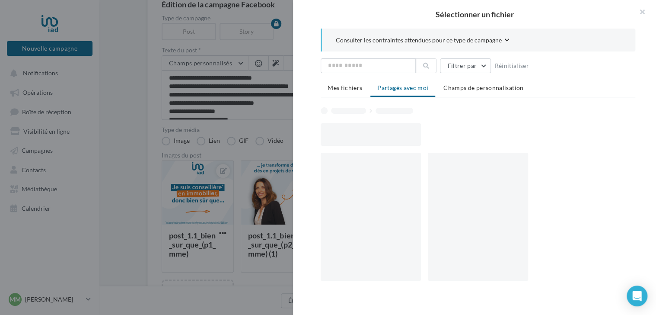
scroll to position [0, 0]
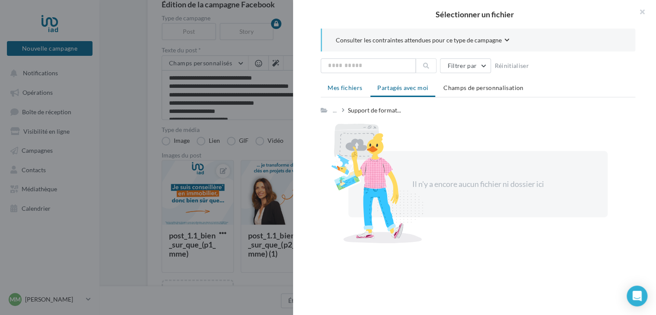
click at [363, 89] on li "Mes fichiers" at bounding box center [345, 88] width 48 height 16
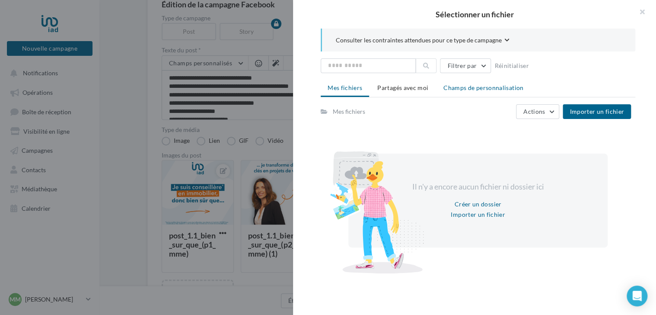
click at [495, 83] on li "Champs de personnalisation" at bounding box center [484, 88] width 94 height 16
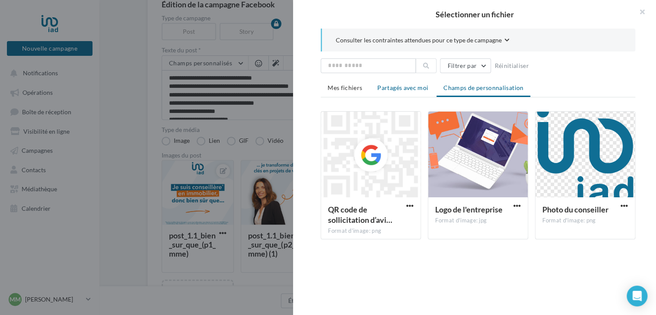
click at [412, 86] on span "Partagés avec moi" at bounding box center [402, 87] width 51 height 7
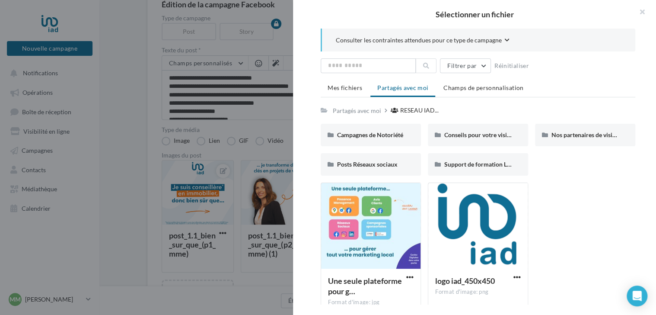
click at [490, 42] on span "Consulter les contraintes attendues pour ce type de campagne" at bounding box center [419, 40] width 166 height 9
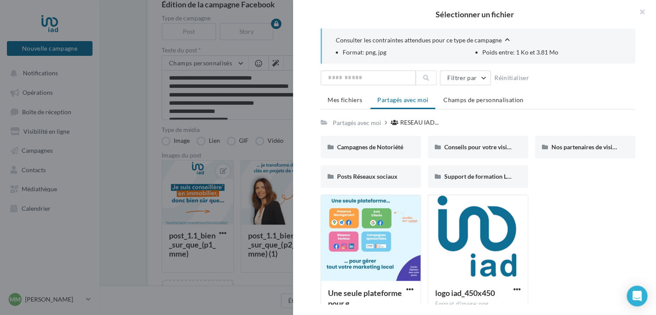
click at [490, 42] on span "Consulter les contraintes attendues pour ce type de campagne" at bounding box center [419, 40] width 166 height 9
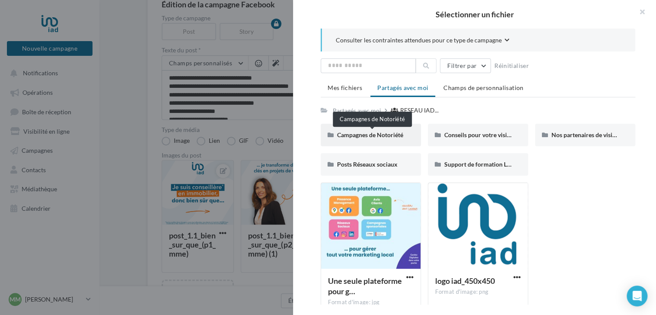
click at [380, 136] on span "Campagnes de Notoriété" at bounding box center [370, 134] width 66 height 7
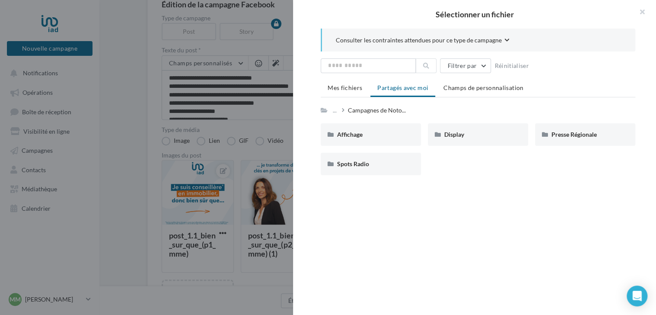
click at [380, 136] on div "Affichage" at bounding box center [370, 134] width 67 height 9
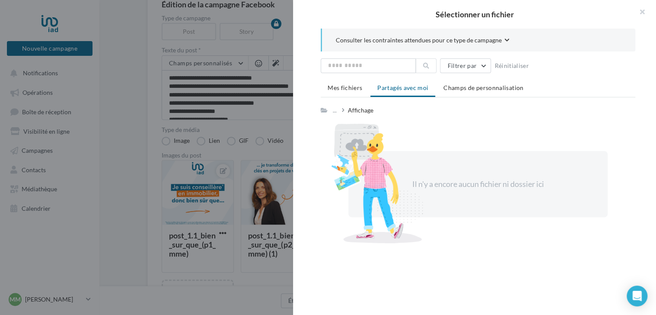
click at [402, 89] on span "Partagés avec moi" at bounding box center [402, 87] width 51 height 7
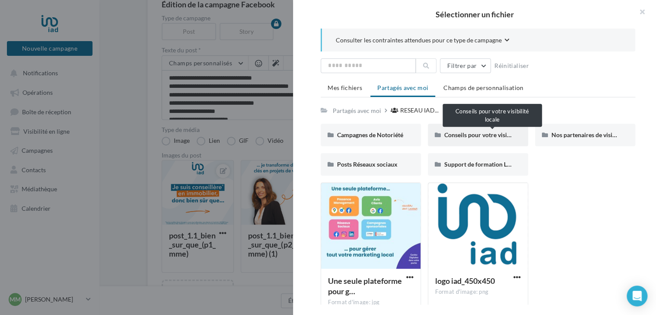
click at [465, 135] on span "Conseils pour votre visibilité locale" at bounding box center [491, 134] width 94 height 7
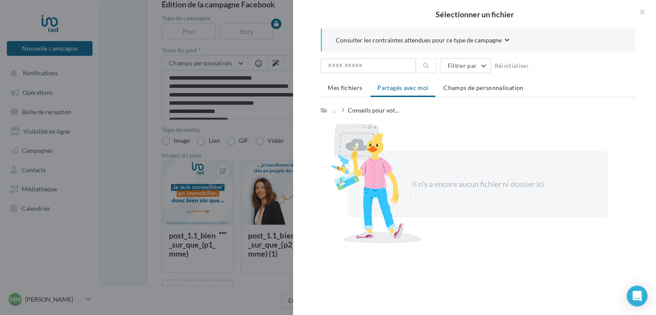
click at [404, 89] on span "Partagés avec moi" at bounding box center [402, 87] width 51 height 7
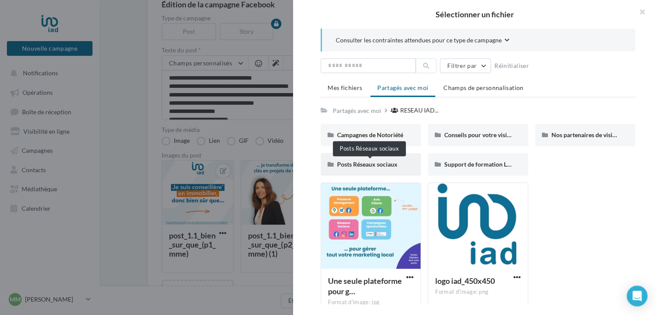
click at [379, 167] on span "Posts Réseaux sociaux" at bounding box center [367, 163] width 61 height 7
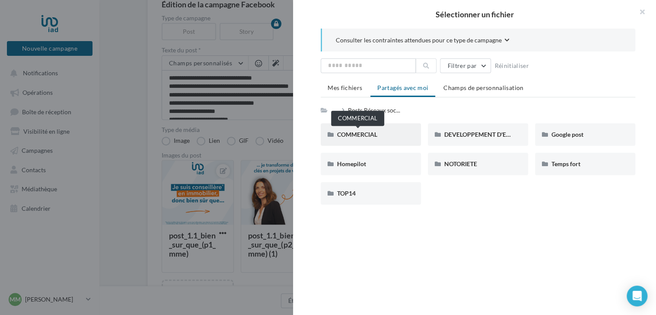
click at [373, 136] on span "COMMERCIAL" at bounding box center [357, 134] width 40 height 7
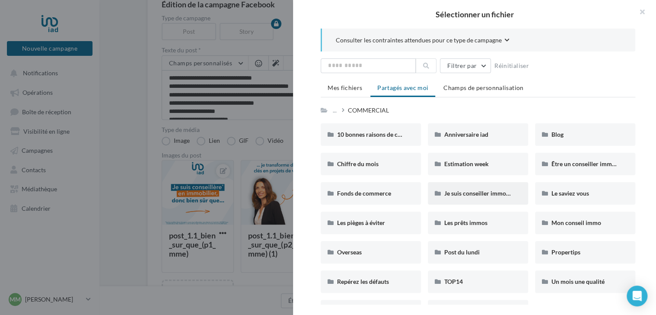
click at [472, 196] on div "Je suis conseiller immo, bien sûr que" at bounding box center [477, 193] width 67 height 9
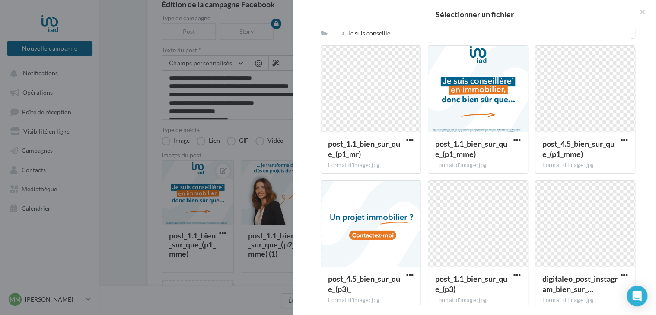
scroll to position [555, 0]
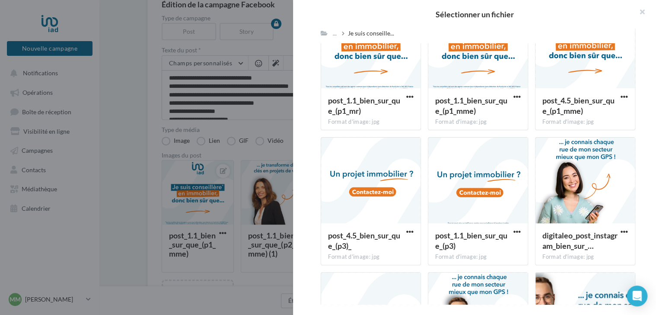
click at [472, 196] on div at bounding box center [477, 180] width 99 height 86
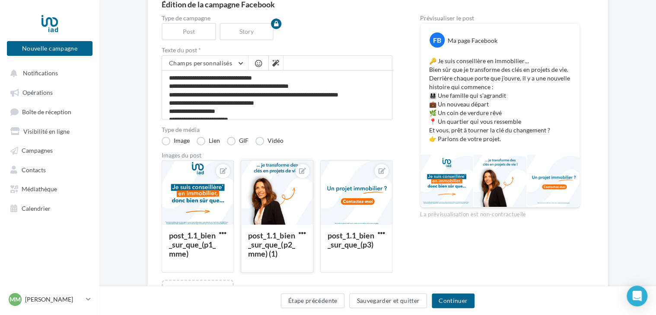
click at [264, 203] on div at bounding box center [276, 192] width 71 height 65
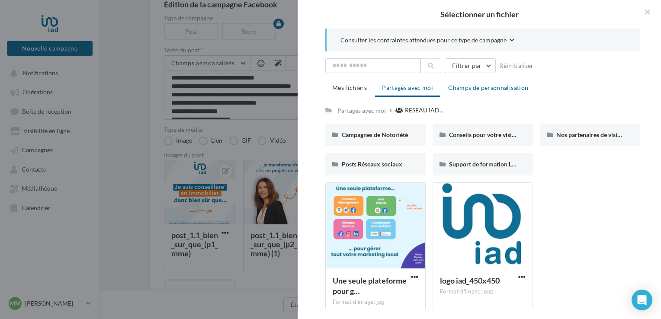
click at [481, 91] on li "Champs de personnalisation" at bounding box center [488, 88] width 94 height 16
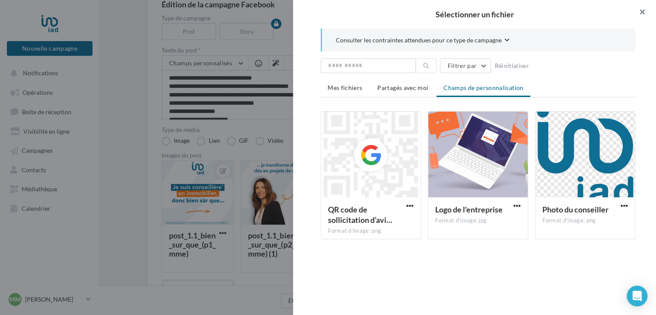
click at [642, 13] on button "button" at bounding box center [639, 13] width 35 height 26
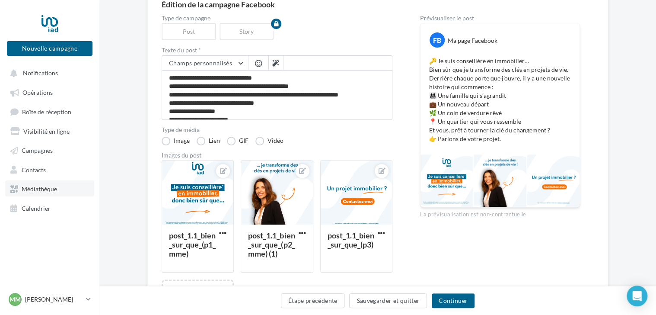
click at [61, 182] on link "Médiathèque" at bounding box center [49, 188] width 89 height 16
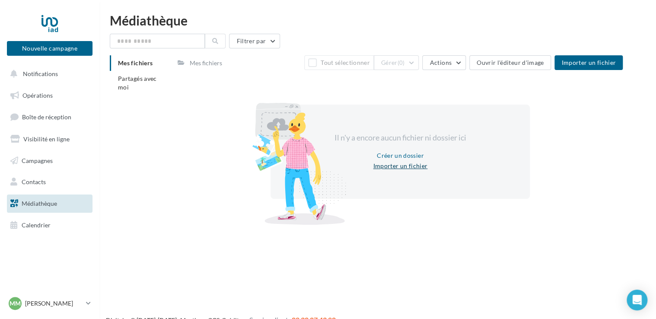
click at [409, 165] on button "Importer un fichier" at bounding box center [400, 166] width 61 height 10
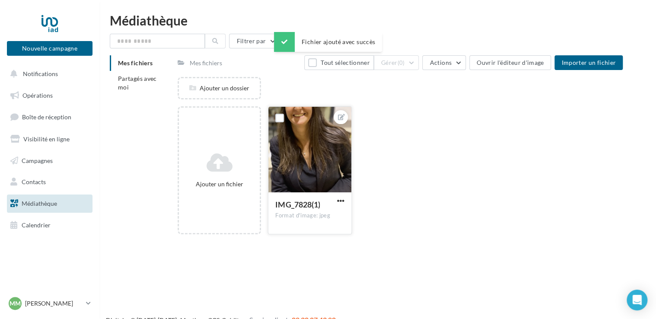
click at [344, 203] on button "button" at bounding box center [340, 201] width 11 height 9
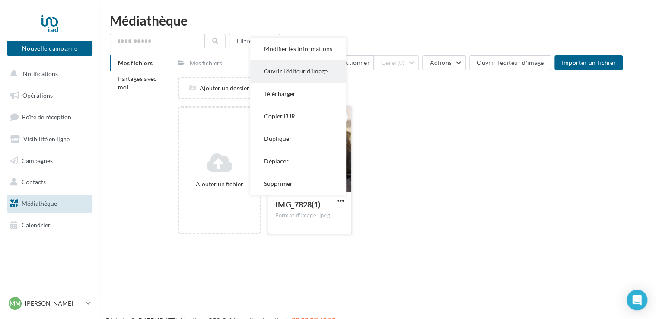
click at [310, 71] on button "Ouvrir l'éditeur d'image" at bounding box center [298, 71] width 96 height 22
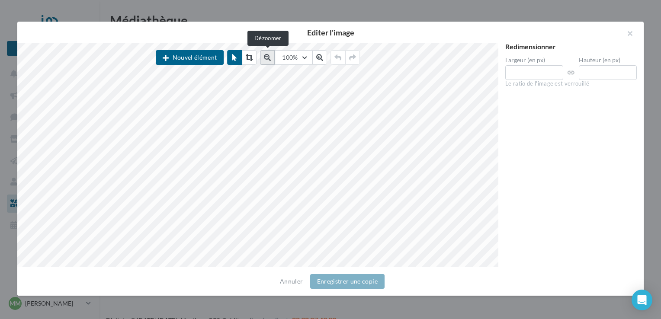
click at [266, 58] on icon at bounding box center [267, 57] width 7 height 7
click at [266, 58] on icon at bounding box center [268, 57] width 7 height 7
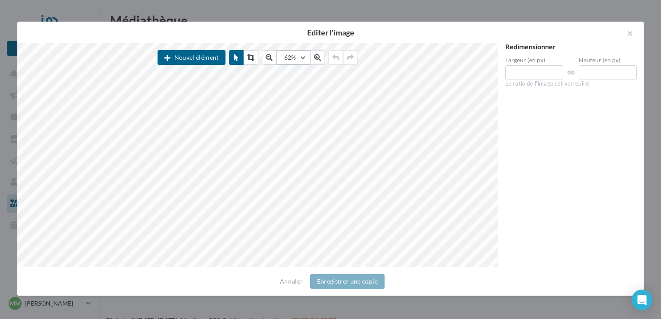
click at [308, 59] on button "62%" at bounding box center [294, 57] width 34 height 15
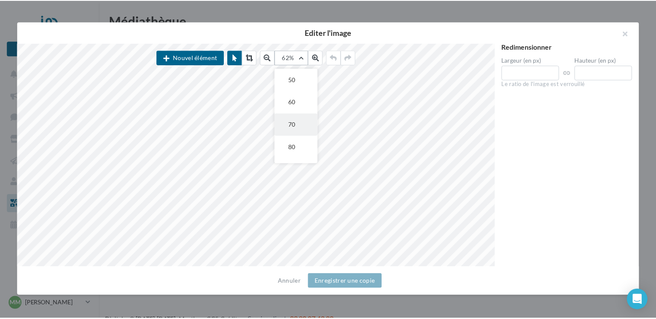
scroll to position [43, 0]
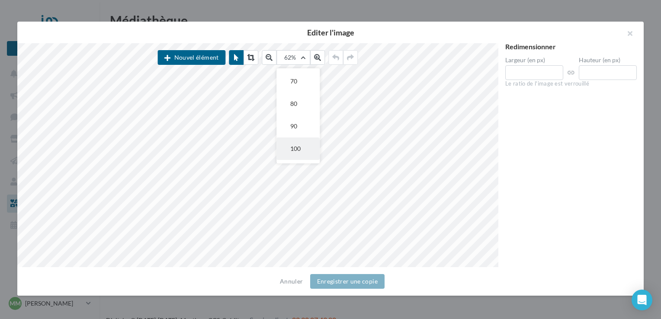
click at [302, 145] on button "100" at bounding box center [298, 148] width 43 height 22
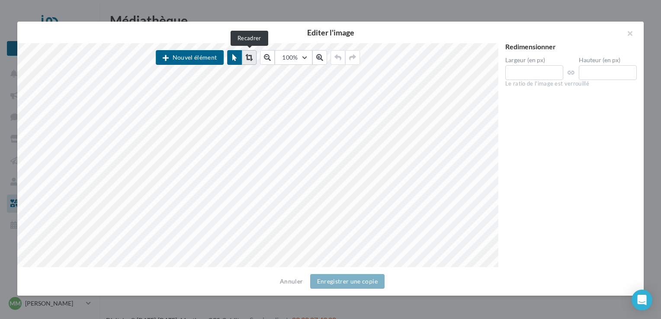
click at [251, 57] on icon at bounding box center [249, 57] width 7 height 7
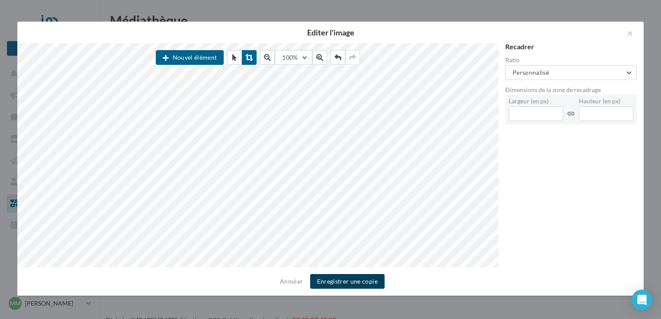
click at [357, 281] on button "Enregistrer une copie" at bounding box center [347, 281] width 74 height 15
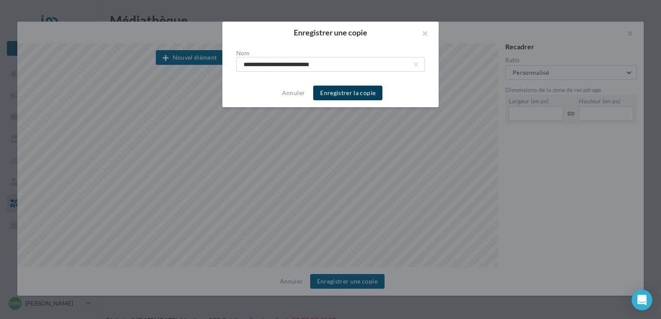
click at [356, 94] on button "Enregistrer la copie" at bounding box center [347, 93] width 69 height 15
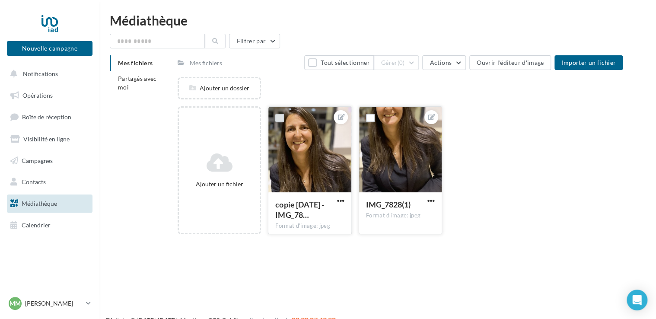
click at [279, 119] on label at bounding box center [279, 118] width 9 height 9
click at [252, 89] on div "Ajouter un dossier" at bounding box center [219, 88] width 81 height 9
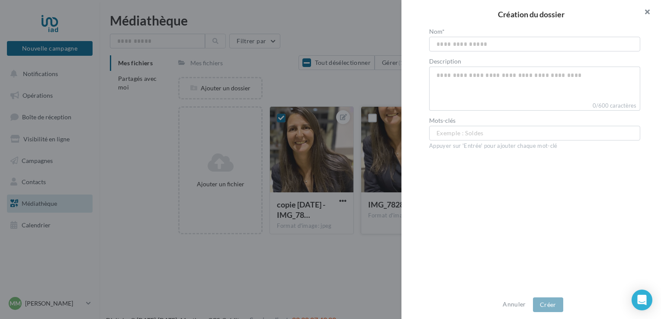
click at [648, 15] on button "button" at bounding box center [643, 13] width 35 height 26
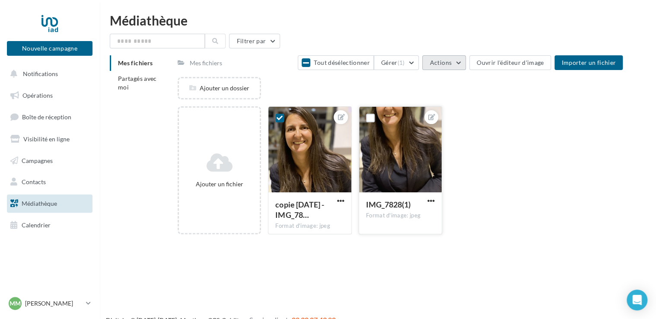
click at [447, 61] on span "Actions" at bounding box center [441, 62] width 22 height 7
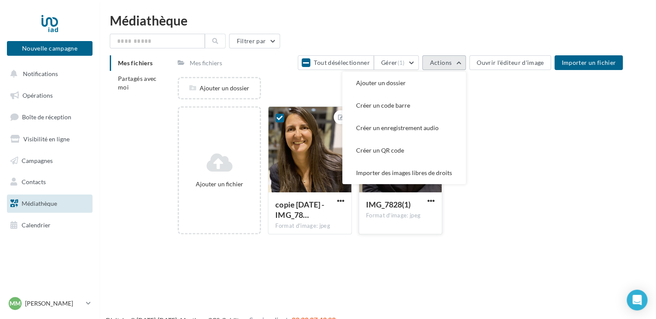
click at [447, 61] on span "Actions" at bounding box center [441, 62] width 22 height 7
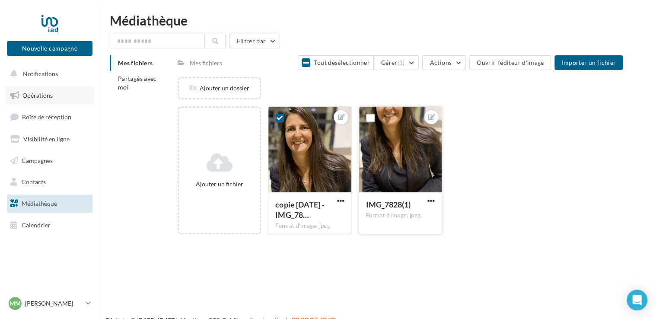
click at [61, 98] on link "Opérations" at bounding box center [49, 95] width 89 height 18
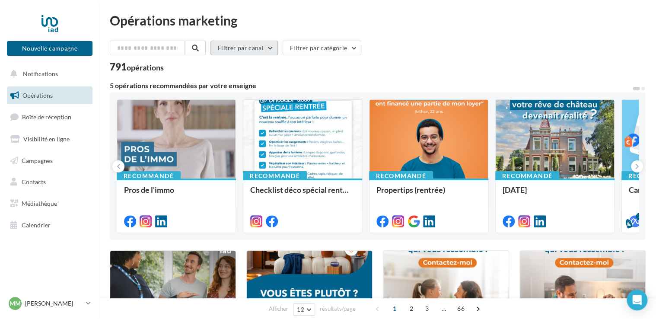
click at [264, 48] on button "Filtrer par canal" at bounding box center [244, 48] width 67 height 15
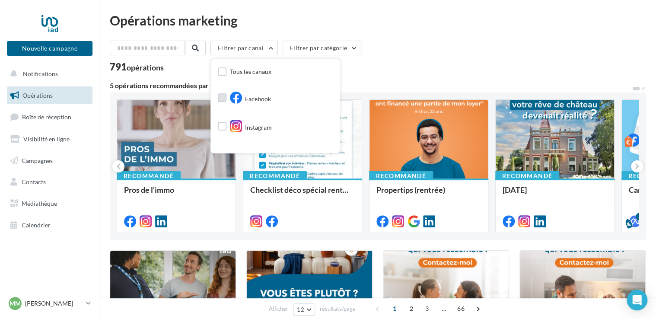
click at [263, 103] on span "Facebook" at bounding box center [258, 99] width 26 height 9
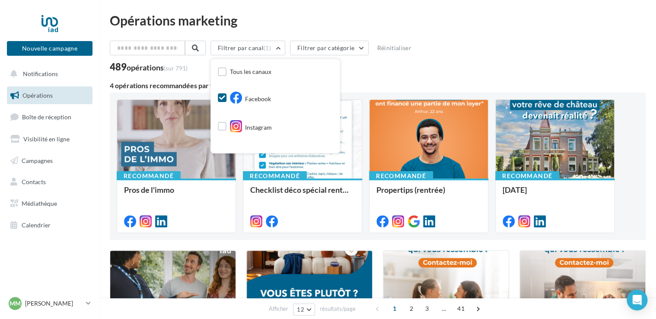
click at [406, 58] on div "Filtrer par canal (1) Tous les canaux Facebook Instagram Post LinkedIn Google P…" at bounding box center [378, 50] width 536 height 18
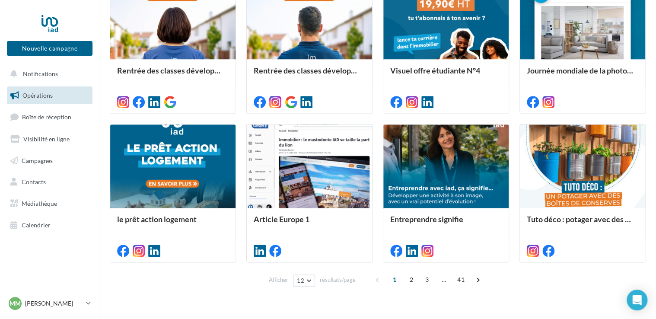
scroll to position [438, 0]
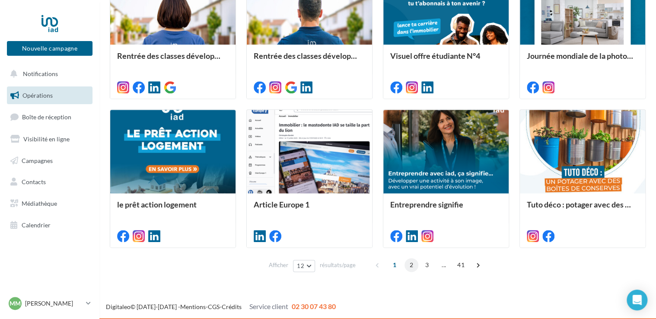
click at [407, 267] on span "2" at bounding box center [412, 265] width 14 height 14
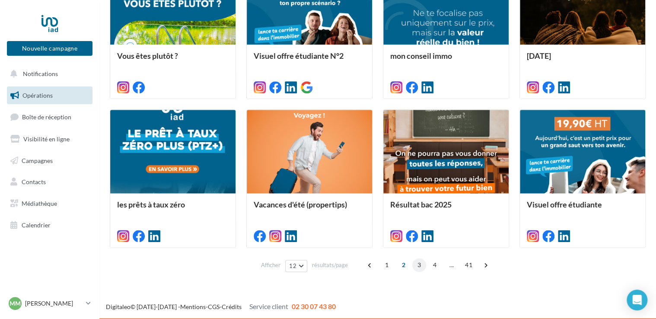
click at [414, 267] on span "3" at bounding box center [419, 265] width 14 height 14
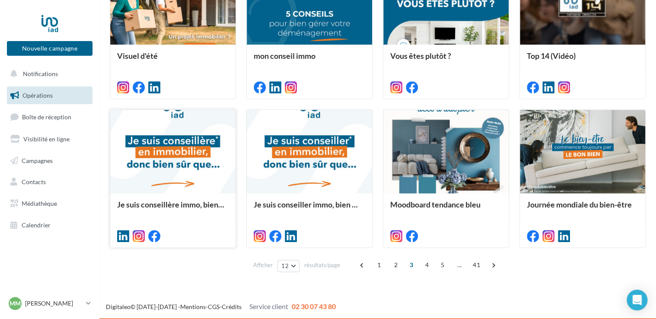
click at [174, 176] on div at bounding box center [172, 152] width 125 height 84
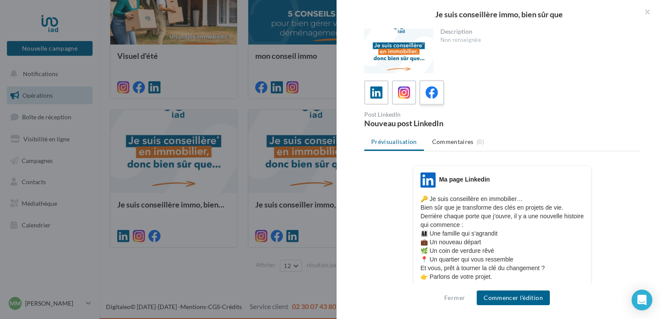
click at [434, 89] on icon at bounding box center [431, 92] width 13 height 13
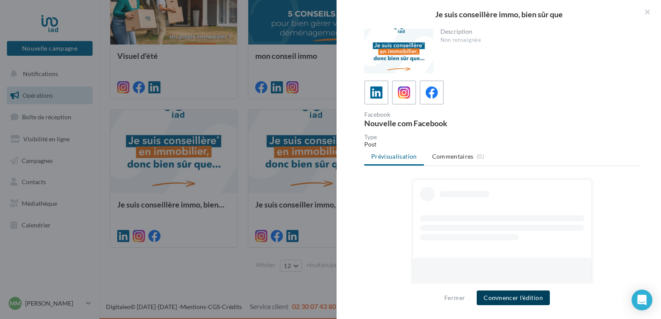
click at [527, 297] on button "Commencer l'édition" at bounding box center [512, 298] width 73 height 15
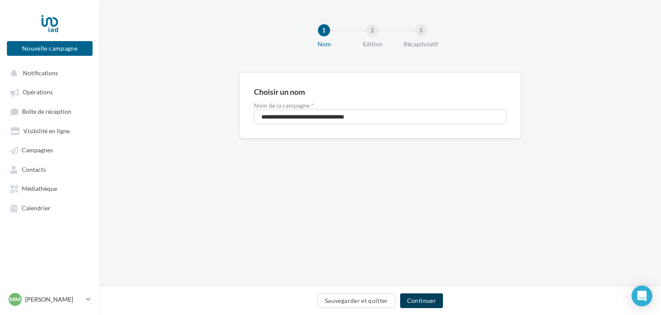
click at [431, 300] on button "Continuer" at bounding box center [421, 300] width 43 height 15
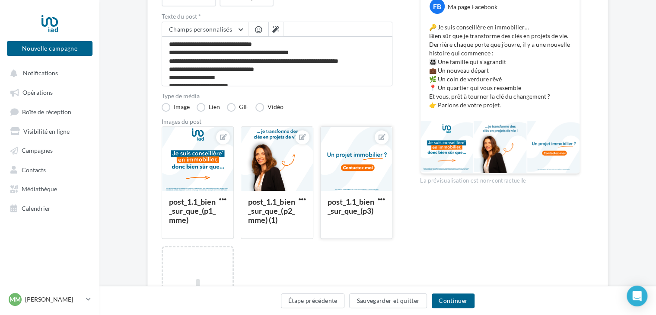
scroll to position [130, 0]
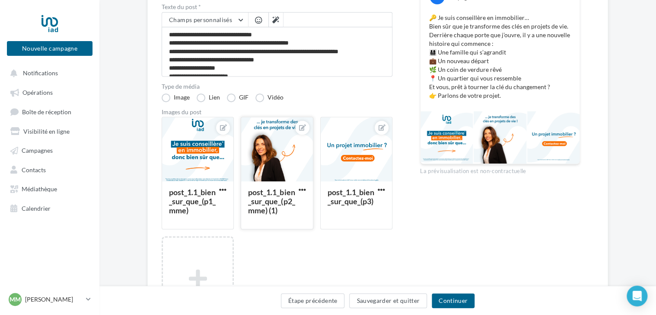
click at [273, 149] on div at bounding box center [276, 149] width 71 height 65
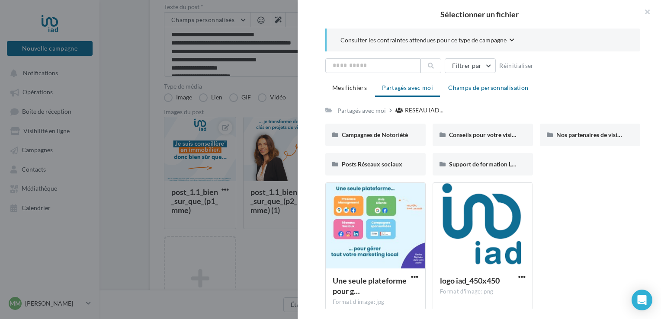
click at [498, 87] on span "Champs de personnalisation" at bounding box center [488, 87] width 80 height 7
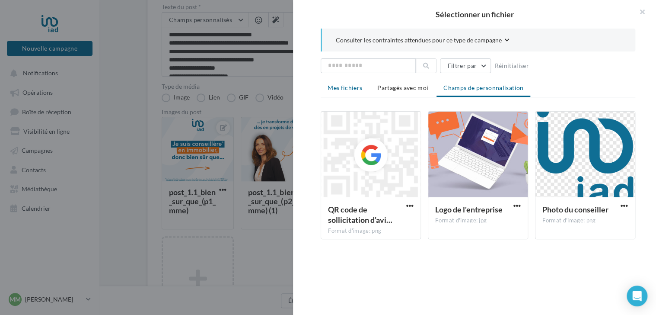
click at [359, 92] on li "Mes fichiers" at bounding box center [345, 88] width 48 height 16
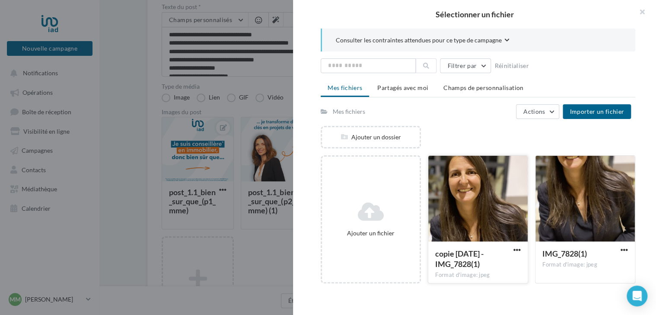
click at [496, 185] on div at bounding box center [477, 199] width 99 height 86
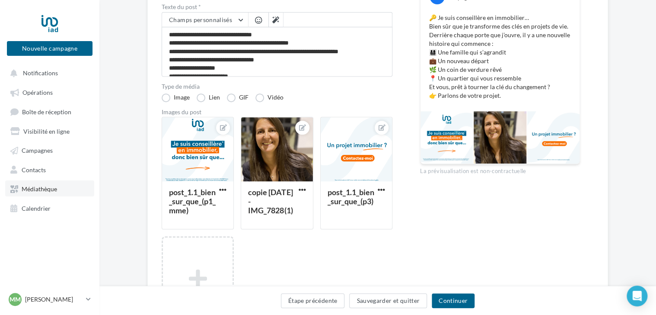
click at [45, 188] on span "Médiathèque" at bounding box center [39, 188] width 35 height 7
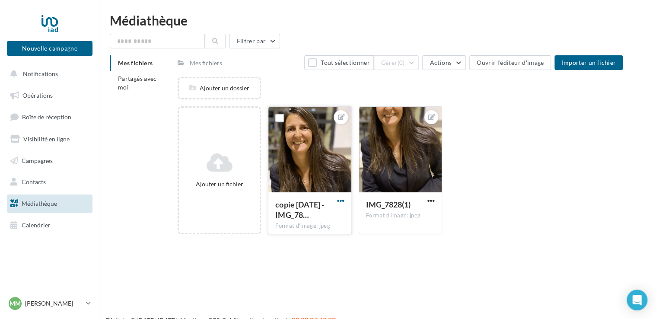
click at [340, 200] on span "button" at bounding box center [340, 200] width 7 height 7
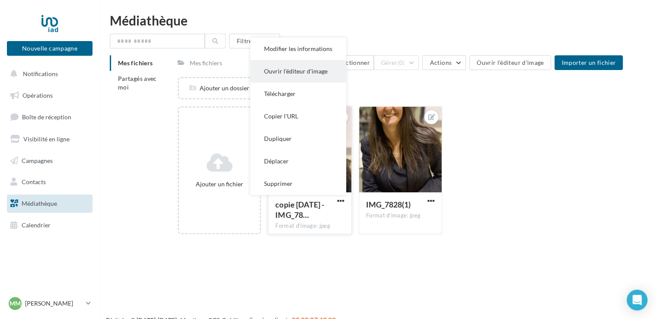
click at [277, 69] on button "Ouvrir l'éditeur d'image" at bounding box center [298, 71] width 96 height 22
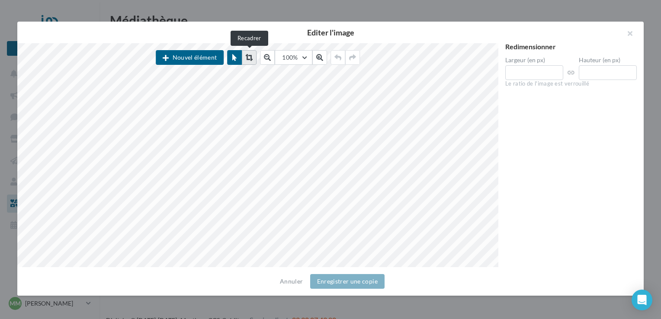
click at [251, 60] on icon at bounding box center [249, 57] width 7 height 7
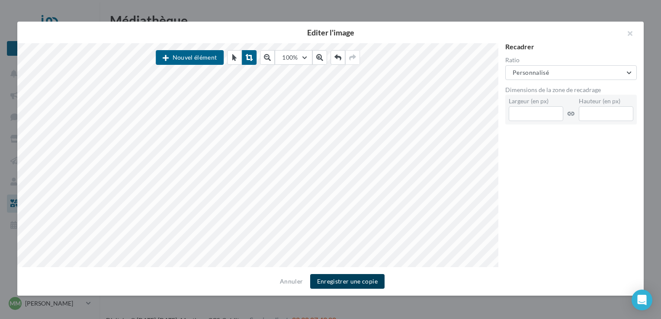
click at [366, 282] on button "Enregistrer une copie" at bounding box center [347, 281] width 74 height 15
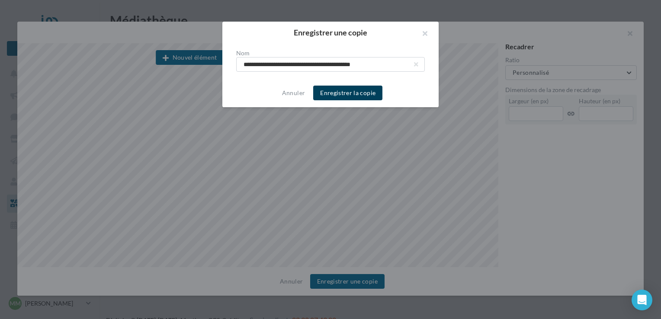
click at [359, 93] on button "Enregistrer la copie" at bounding box center [347, 93] width 69 height 15
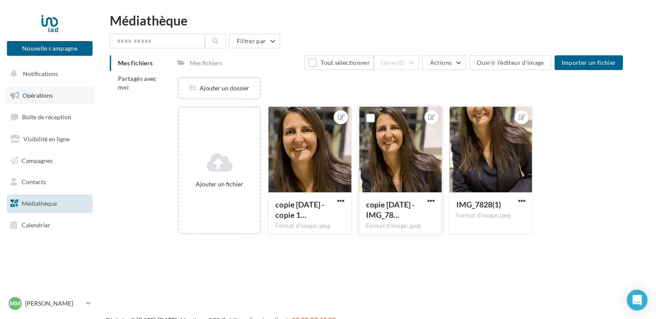
click at [47, 95] on span "Opérations" at bounding box center [37, 95] width 30 height 7
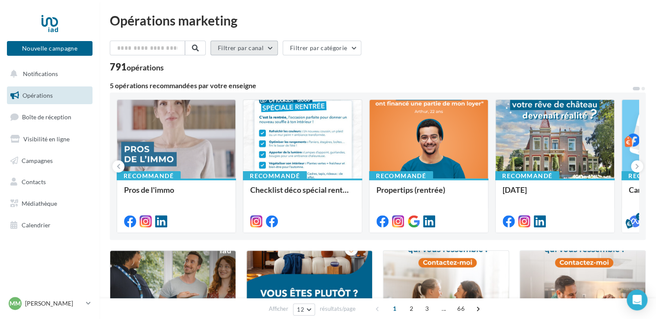
click at [258, 53] on button "Filtrer par canal" at bounding box center [244, 48] width 67 height 15
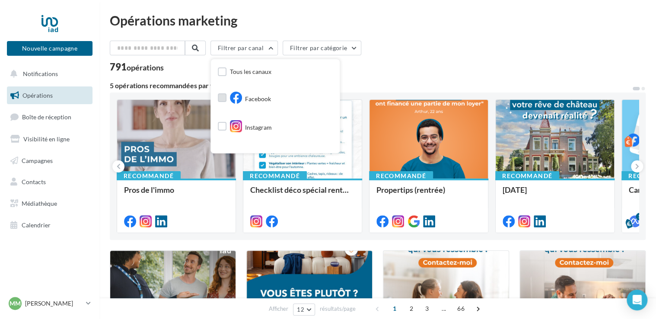
click at [259, 96] on span "Facebook" at bounding box center [258, 99] width 26 height 9
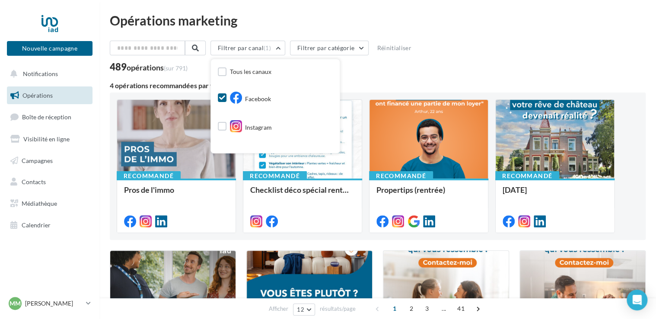
click at [436, 84] on div "4 opérations recommandées par votre enseigne" at bounding box center [378, 85] width 536 height 7
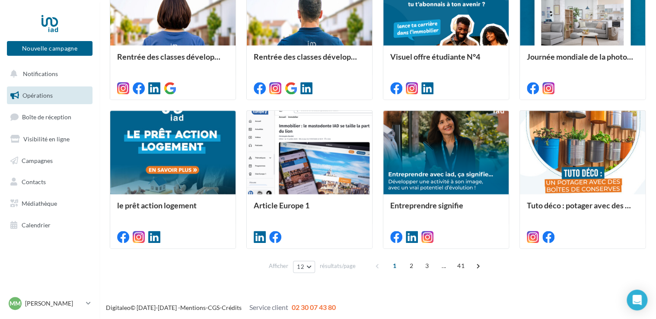
scroll to position [438, 0]
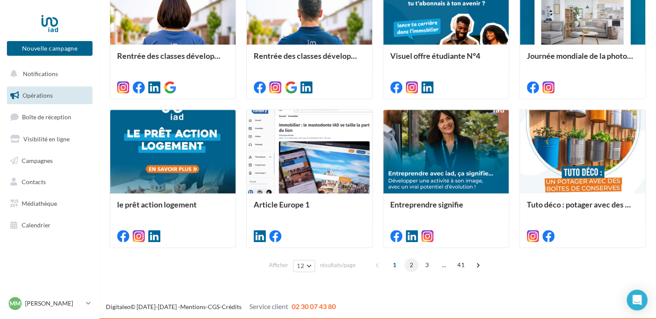
click at [412, 266] on span "2" at bounding box center [412, 265] width 14 height 14
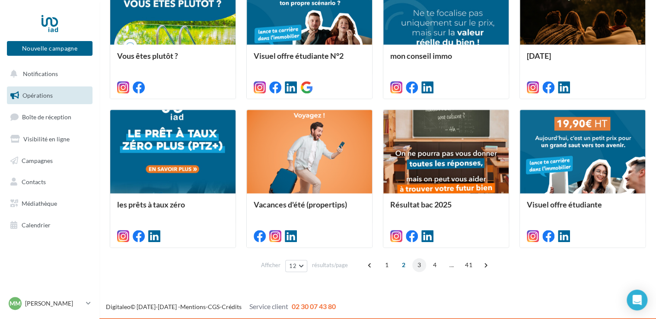
click at [418, 270] on span "3" at bounding box center [419, 265] width 14 height 14
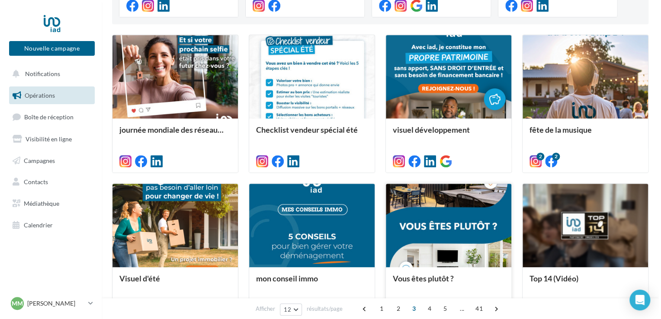
scroll to position [389, 0]
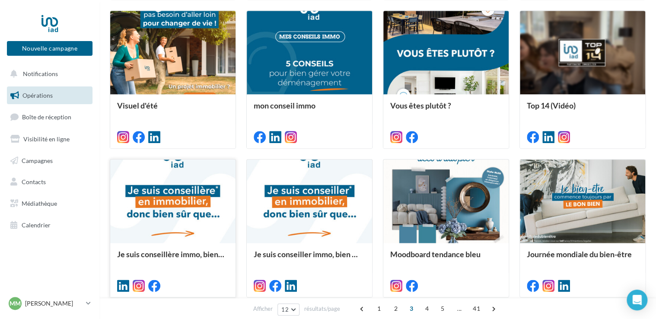
click at [178, 206] on div at bounding box center [172, 202] width 125 height 84
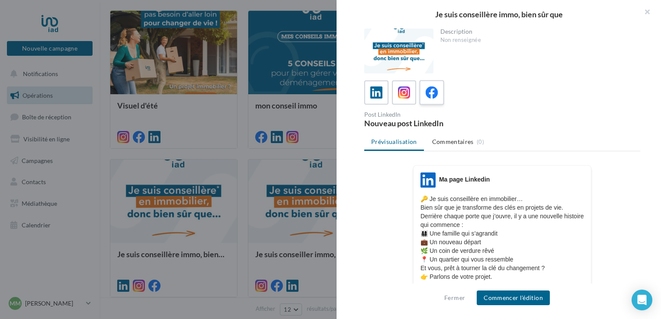
click at [428, 99] on div at bounding box center [432, 93] width 16 height 16
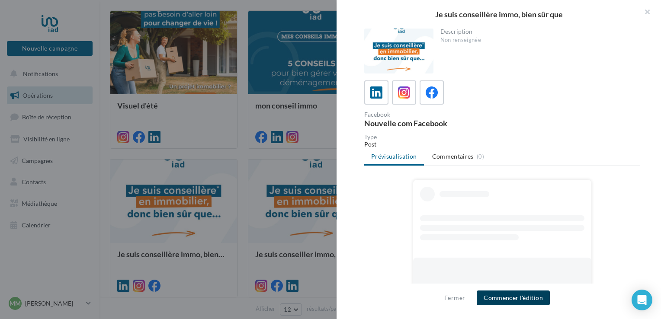
click at [502, 300] on button "Commencer l'édition" at bounding box center [512, 298] width 73 height 15
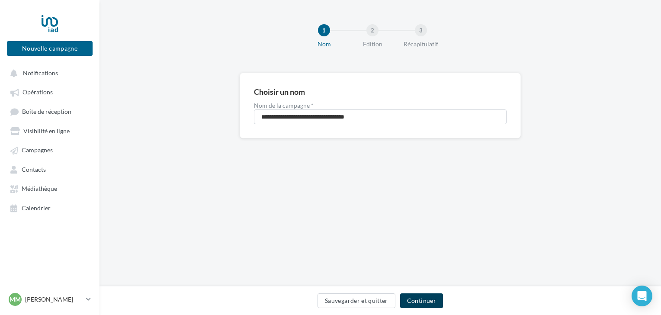
click at [426, 304] on button "Continuer" at bounding box center [421, 300] width 43 height 15
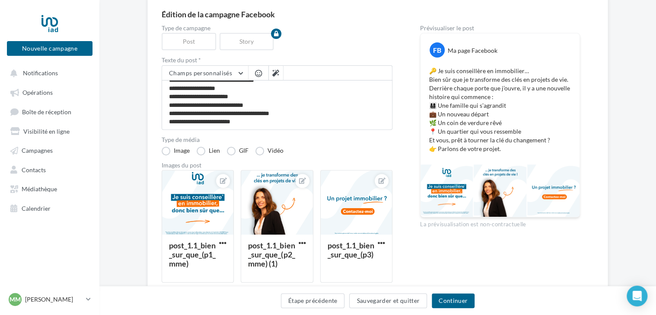
scroll to position [86, 0]
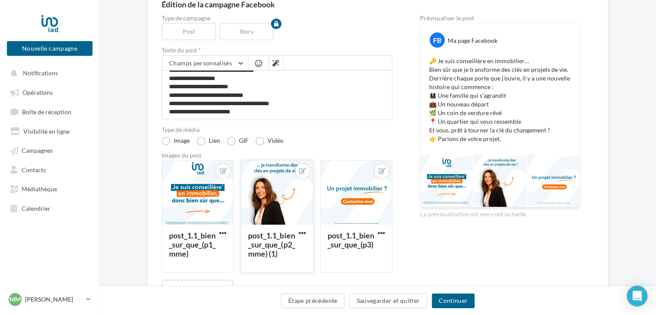
click at [269, 198] on div at bounding box center [276, 192] width 71 height 65
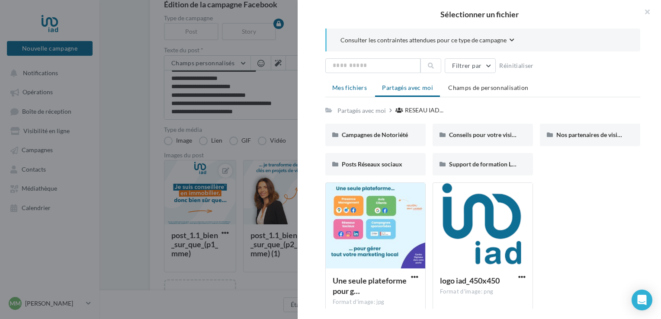
click at [358, 91] on li "Mes fichiers" at bounding box center [349, 88] width 48 height 16
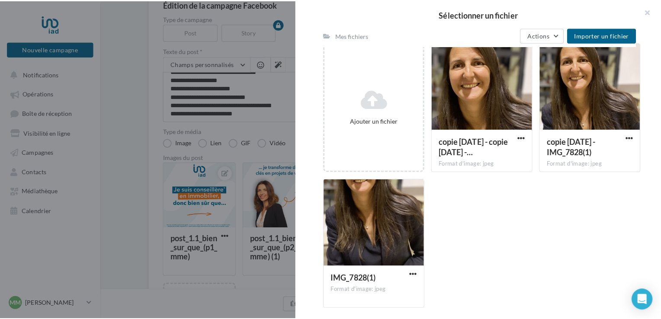
scroll to position [115, 0]
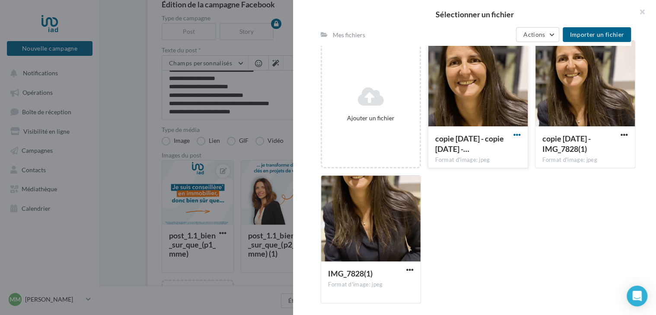
click at [515, 135] on span "button" at bounding box center [517, 134] width 7 height 7
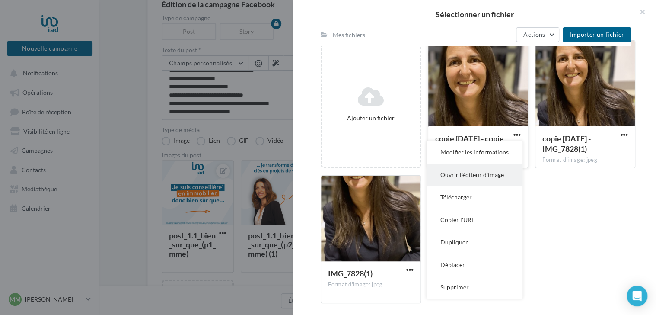
click at [498, 169] on button "Ouvrir l'éditeur d'image" at bounding box center [475, 174] width 96 height 22
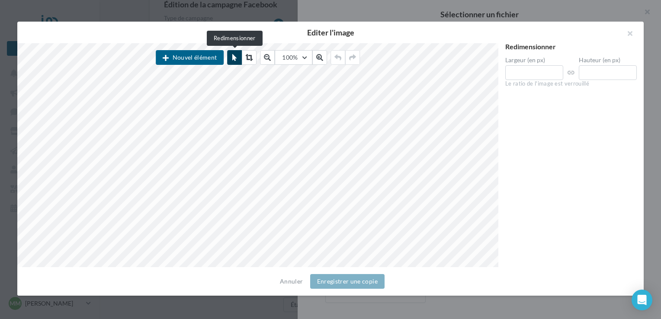
click at [234, 57] on icon at bounding box center [234, 57] width 4 height 7
click at [268, 60] on icon at bounding box center [267, 57] width 7 height 7
click at [268, 60] on icon at bounding box center [268, 57] width 7 height 7
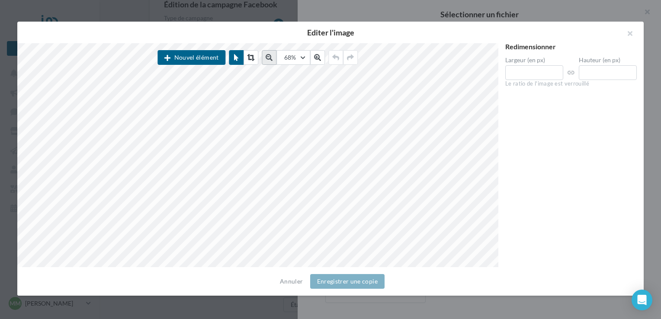
click at [268, 60] on icon at bounding box center [268, 57] width 7 height 7
click at [234, 54] on button at bounding box center [236, 57] width 15 height 15
click at [235, 63] on button at bounding box center [234, 57] width 15 height 15
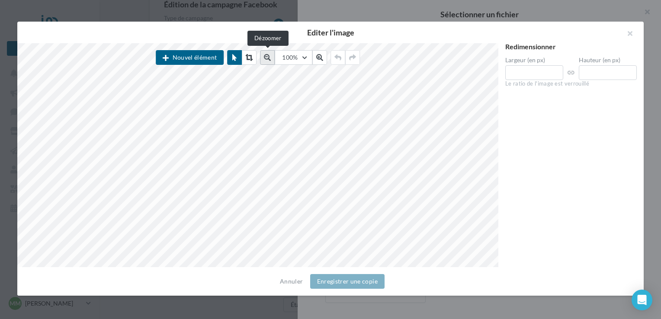
click at [268, 62] on button at bounding box center [267, 57] width 15 height 15
click at [268, 62] on button at bounding box center [269, 57] width 15 height 15
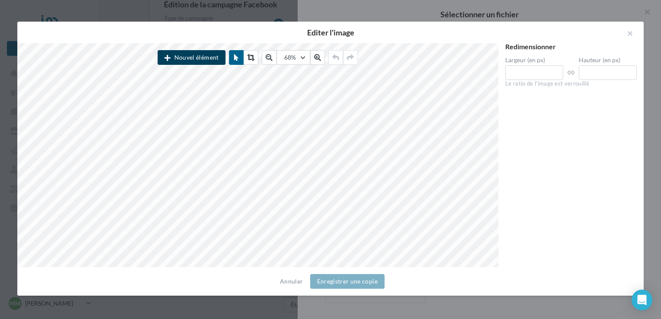
click at [198, 53] on button "Nouvel élément" at bounding box center [191, 57] width 68 height 15
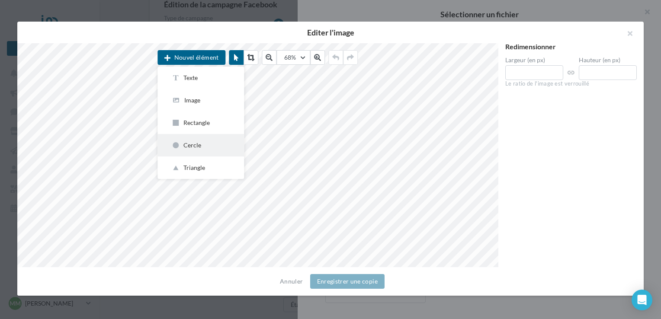
click at [203, 149] on div "Cercle" at bounding box center [200, 145] width 59 height 9
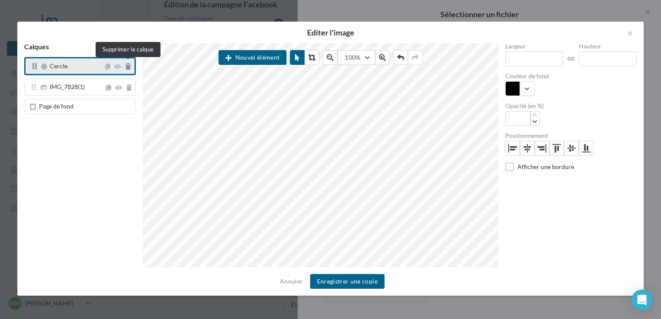
click at [128, 69] on icon at bounding box center [127, 67] width 5 height 6
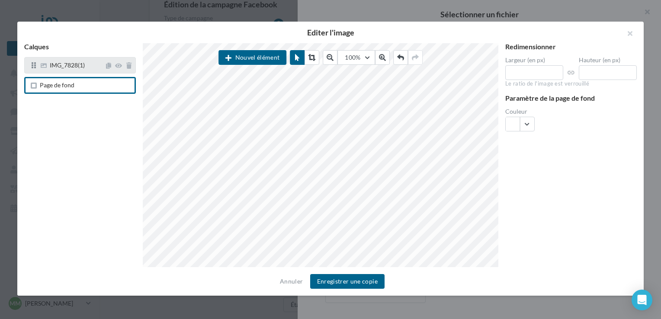
click at [85, 70] on div "IMG_7828(1)" at bounding box center [80, 65] width 112 height 16
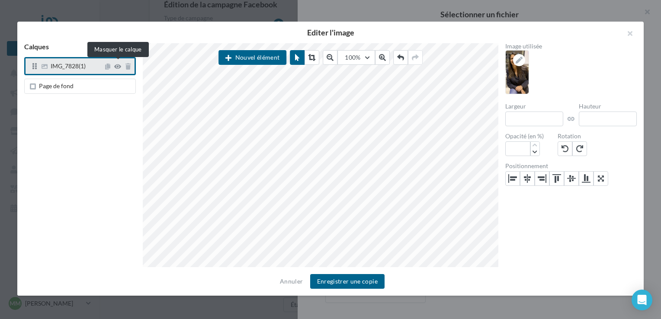
click at [117, 68] on icon at bounding box center [117, 67] width 7 height 6
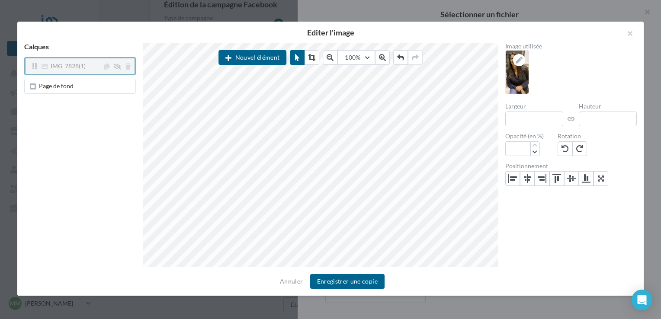
click at [117, 68] on icon at bounding box center [117, 67] width 8 height 6
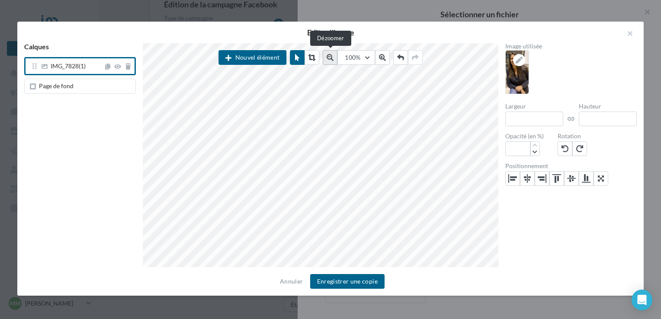
click at [326, 59] on button at bounding box center [329, 57] width 15 height 15
click at [326, 59] on button at bounding box center [332, 57] width 15 height 15
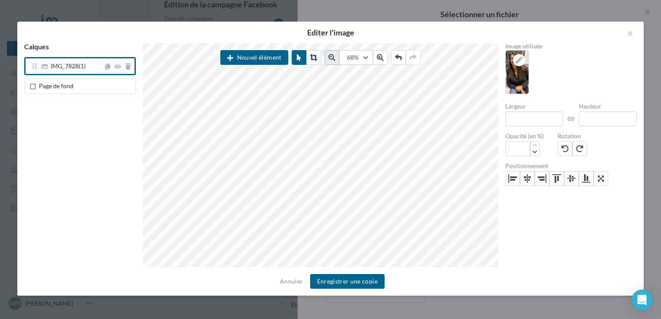
click at [326, 59] on button at bounding box center [332, 57] width 15 height 15
click at [356, 286] on button "Enregistrer une copie" at bounding box center [347, 281] width 74 height 15
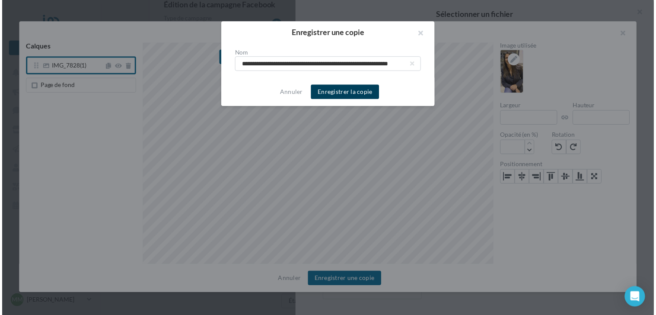
scroll to position [0, 0]
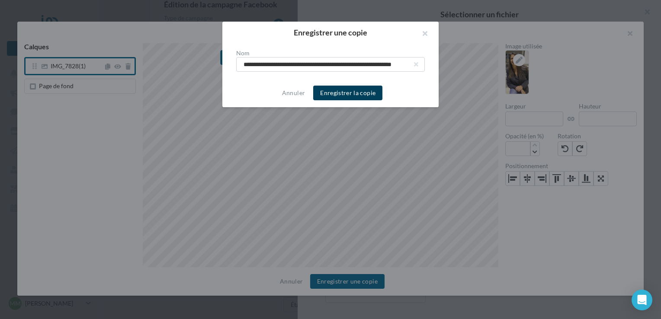
click at [345, 99] on button "Enregistrer la copie" at bounding box center [347, 93] width 69 height 15
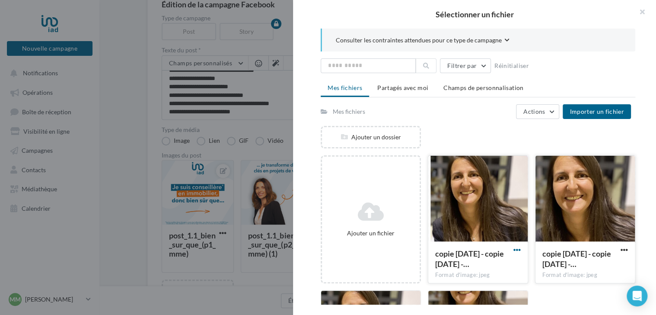
click at [514, 249] on span "button" at bounding box center [517, 249] width 7 height 7
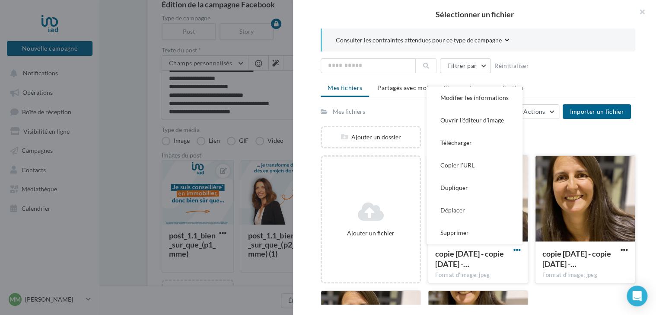
click at [514, 249] on span "button" at bounding box center [517, 249] width 7 height 7
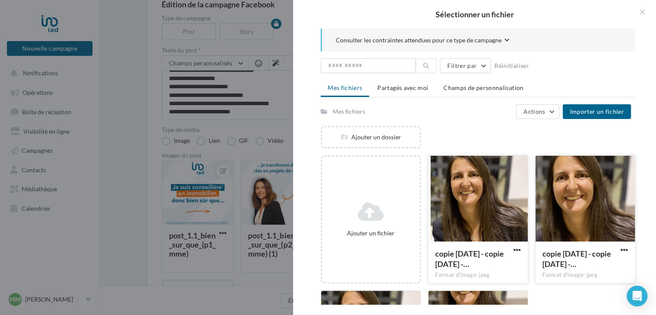
click at [485, 222] on div at bounding box center [477, 199] width 99 height 86
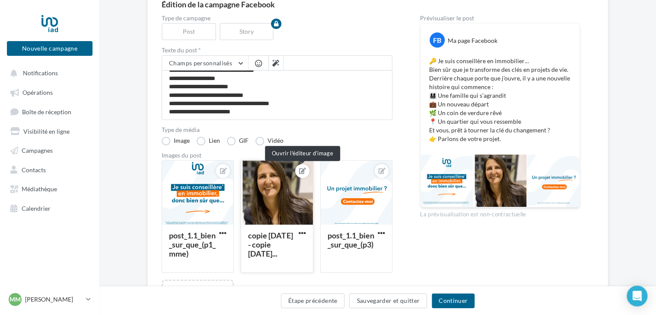
click at [299, 168] on icon at bounding box center [302, 171] width 7 height 6
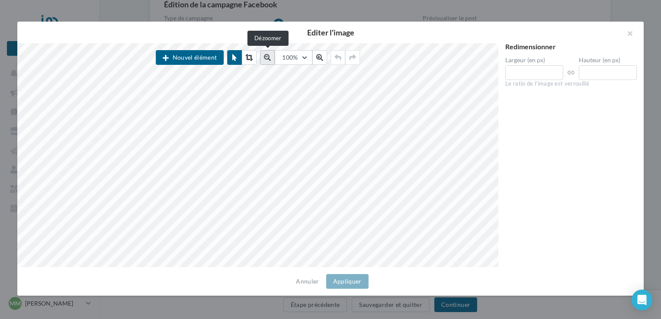
click at [271, 54] on button at bounding box center [267, 57] width 15 height 15
click at [271, 54] on icon at bounding box center [268, 57] width 7 height 7
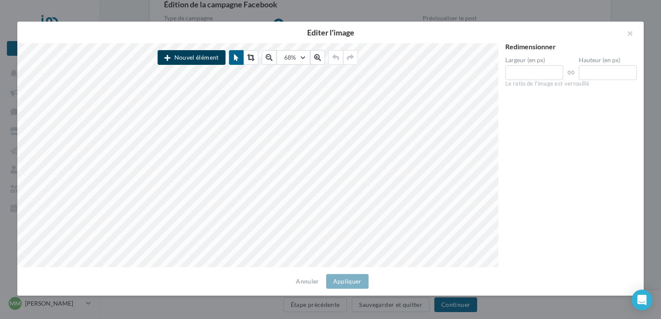
click at [192, 59] on button "Nouvel élément" at bounding box center [191, 57] width 68 height 15
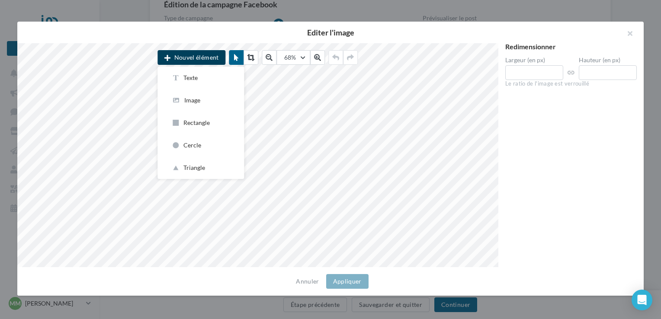
click at [192, 59] on button "Nouvel élément" at bounding box center [191, 57] width 68 height 15
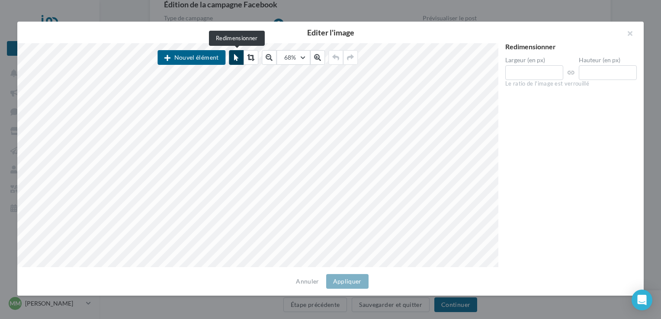
click at [234, 60] on icon at bounding box center [236, 57] width 4 height 7
click at [252, 63] on button at bounding box center [249, 57] width 15 height 15
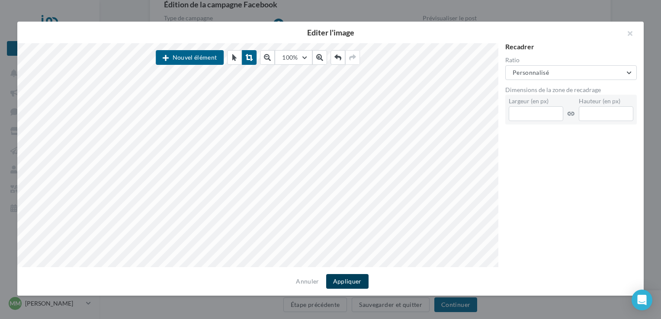
click at [354, 284] on button "Appliquer" at bounding box center [347, 281] width 42 height 15
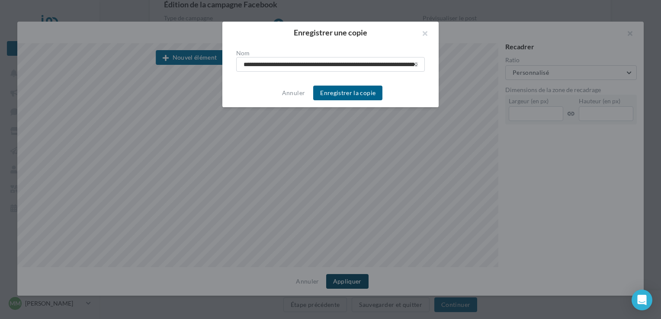
scroll to position [0, 70]
click at [354, 94] on button "Enregistrer la copie" at bounding box center [347, 93] width 69 height 15
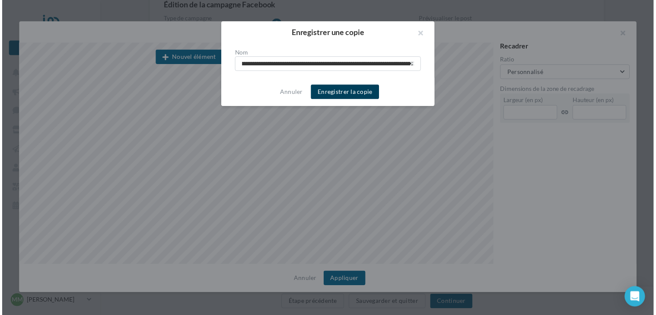
scroll to position [0, 0]
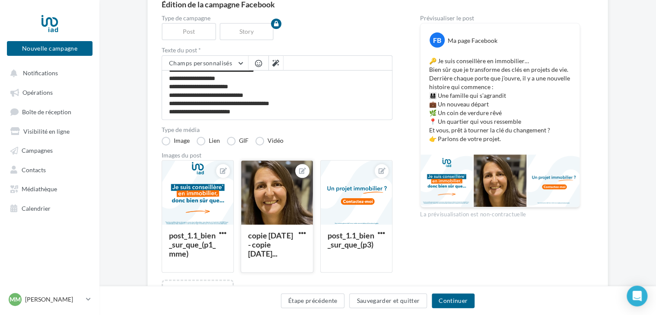
click at [283, 195] on div at bounding box center [276, 192] width 71 height 65
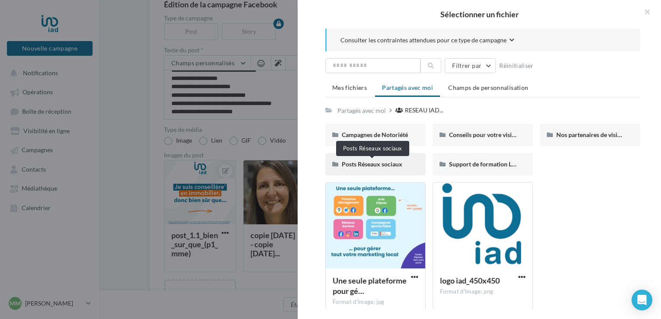
click at [387, 166] on span "Posts Réseaux sociaux" at bounding box center [372, 163] width 61 height 7
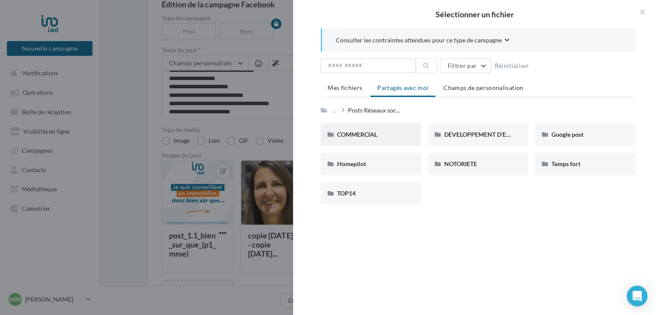
click at [393, 132] on div "COMMERCIAL" at bounding box center [370, 134] width 67 height 9
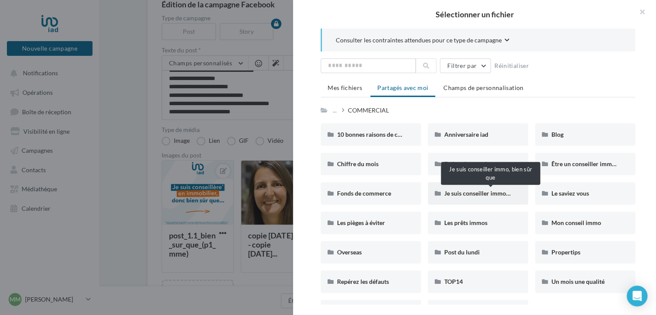
click at [461, 195] on span "Je suis conseiller immo, bien sûr que" at bounding box center [492, 192] width 97 height 7
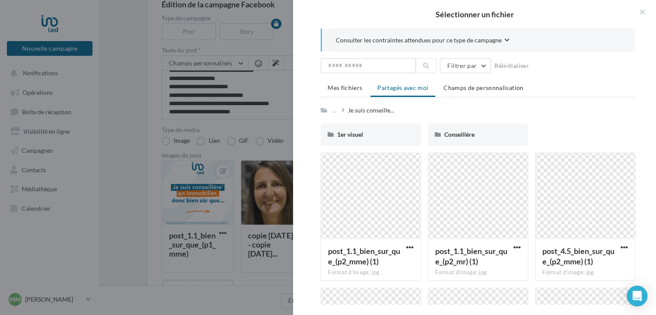
scroll to position [43, 0]
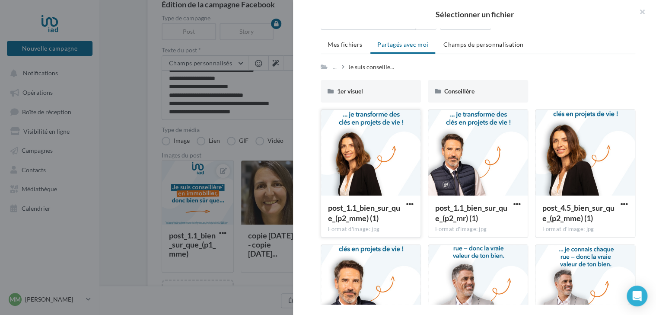
click at [384, 162] on div at bounding box center [370, 153] width 99 height 86
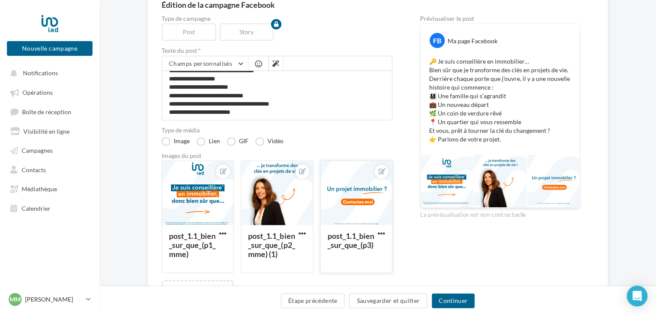
scroll to position [86, 0]
click at [399, 302] on button "Sauvegarder et quitter" at bounding box center [388, 300] width 78 height 15
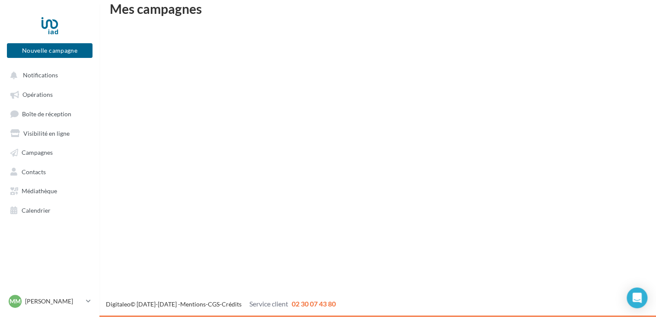
scroll to position [14, 0]
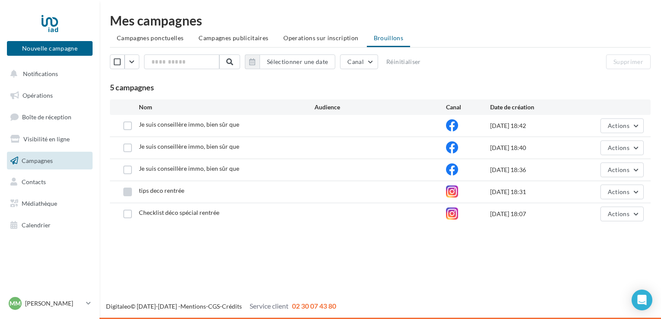
click at [129, 193] on label at bounding box center [127, 192] width 9 height 9
click at [133, 214] on div at bounding box center [128, 214] width 22 height 9
click at [643, 57] on button "Supprimer" at bounding box center [628, 61] width 45 height 15
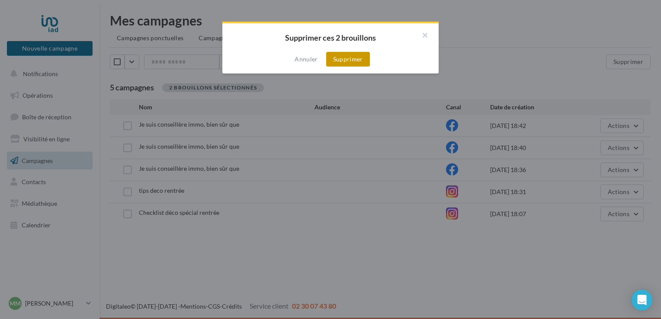
click at [365, 61] on button "Supprimer" at bounding box center [348, 59] width 44 height 15
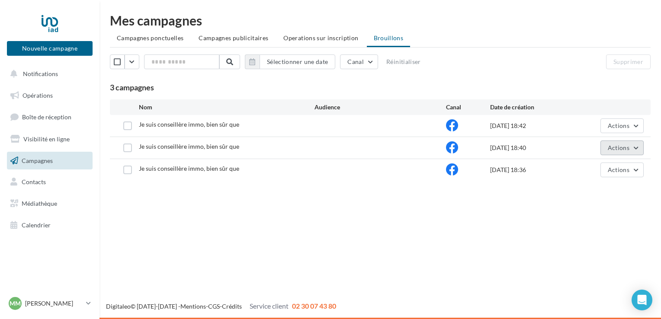
click at [637, 146] on button "Actions" at bounding box center [621, 147] width 43 height 15
click at [228, 124] on span "Je suis conseillère immo, bien sûr que" at bounding box center [189, 124] width 100 height 7
click at [129, 129] on label at bounding box center [127, 125] width 9 height 9
click at [188, 122] on span "Je suis conseillère immo, bien sûr que" at bounding box center [189, 124] width 100 height 7
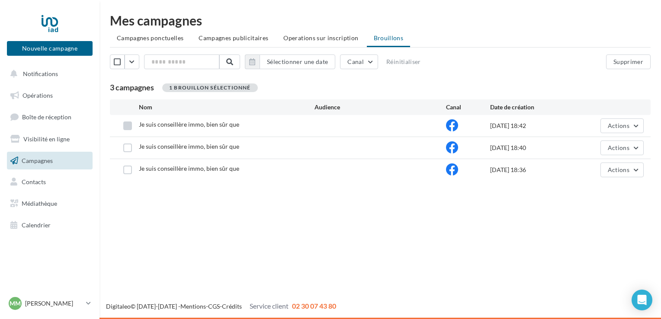
click at [125, 127] on label at bounding box center [127, 125] width 9 height 9
click at [449, 127] on icon at bounding box center [452, 125] width 12 height 12
click at [610, 125] on span "Actions" at bounding box center [618, 125] width 22 height 7
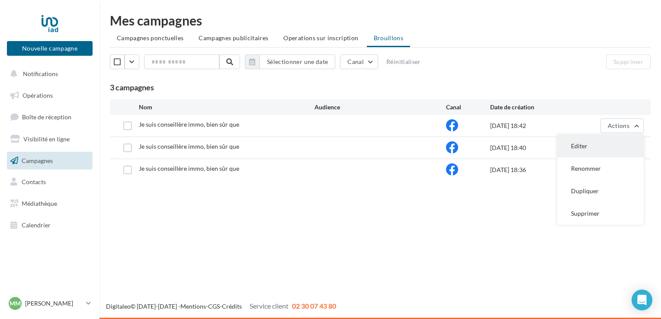
click at [601, 140] on button "Editer" at bounding box center [600, 146] width 86 height 22
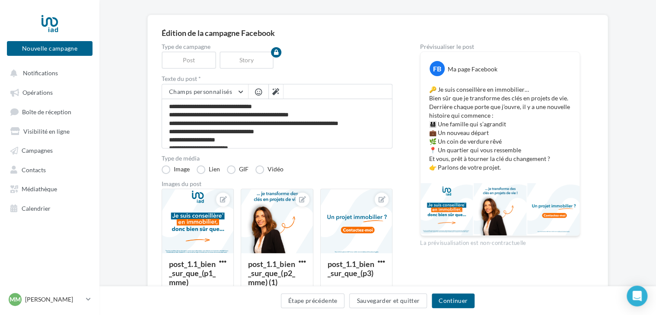
scroll to position [130, 0]
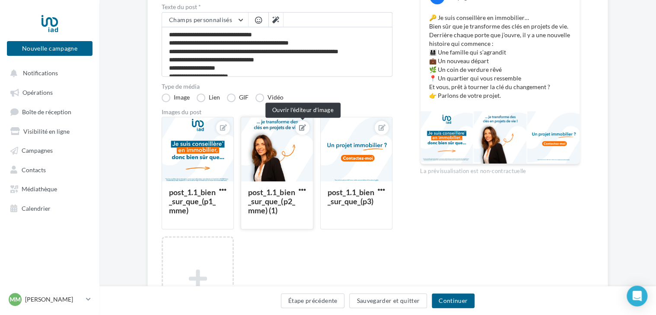
click at [302, 131] on button at bounding box center [302, 127] width 7 height 10
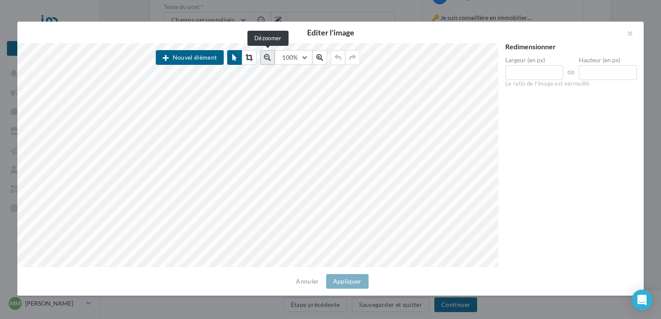
click at [272, 57] on button at bounding box center [267, 57] width 15 height 15
click at [272, 57] on icon at bounding box center [268, 57] width 7 height 7
click at [314, 57] on button at bounding box center [317, 57] width 15 height 15
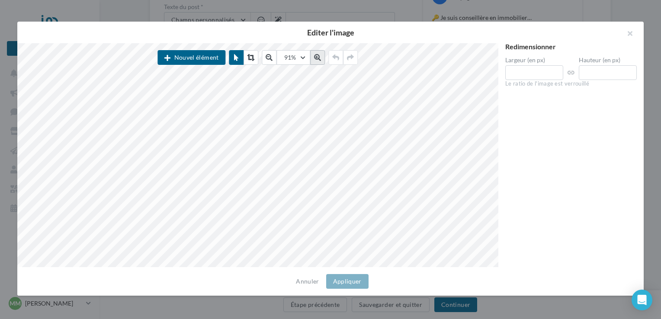
click at [314, 57] on button at bounding box center [317, 57] width 15 height 15
click at [297, 278] on button "Annuler" at bounding box center [307, 281] width 30 height 10
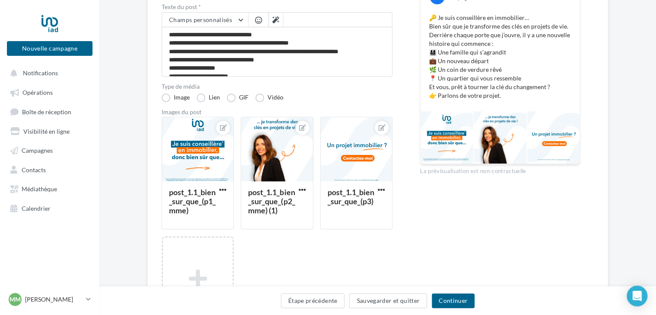
scroll to position [0, 0]
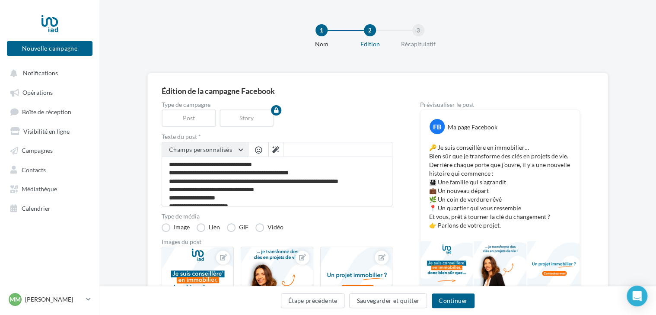
click at [231, 150] on button "Champs personnalisés" at bounding box center [205, 149] width 86 height 15
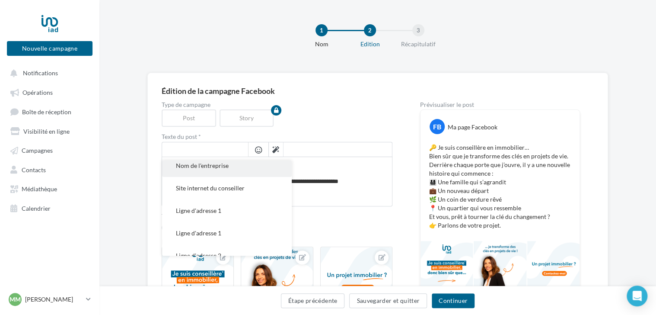
scroll to position [43, 0]
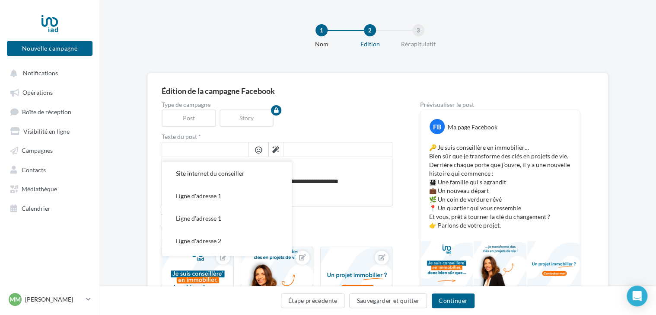
click at [228, 195] on button "Ligne d'adresse 1" at bounding box center [227, 196] width 130 height 22
type textarea "**********"
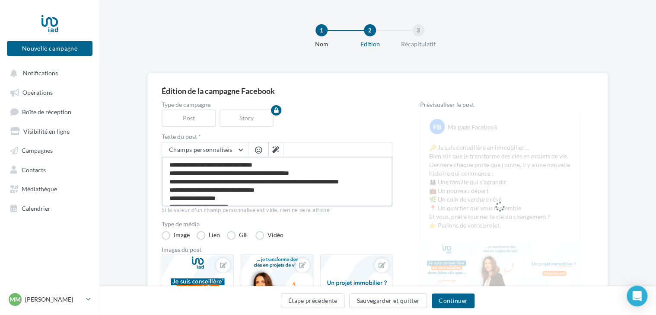
scroll to position [33, 0]
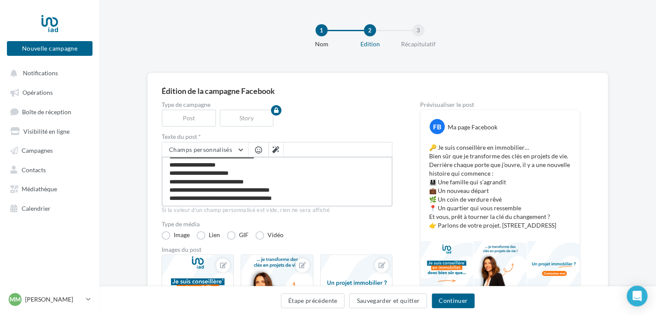
drag, startPoint x: 307, startPoint y: 195, endPoint x: 243, endPoint y: 195, distance: 64.4
click at [243, 195] on textarea "**********" at bounding box center [277, 181] width 231 height 50
type textarea "**********"
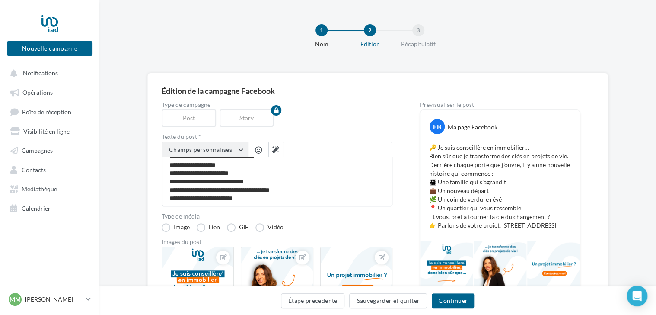
type textarea "**********"
click at [218, 151] on span "Champs personnalisés" at bounding box center [200, 149] width 63 height 7
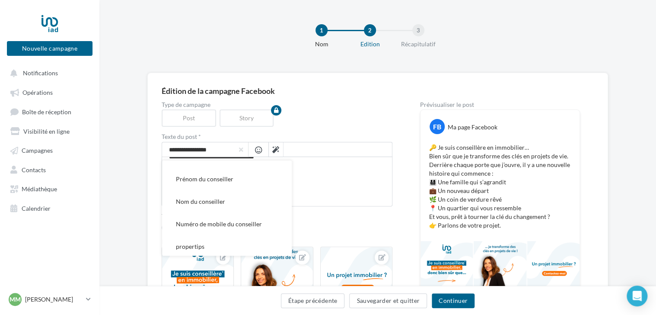
scroll to position [173, 0]
click at [219, 182] on button "Prénom du conseiller" at bounding box center [227, 178] width 130 height 22
type textarea "**********"
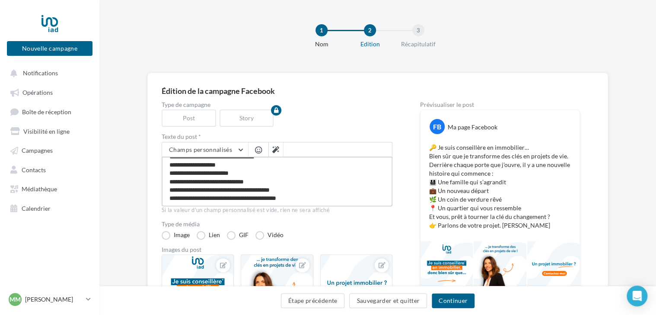
drag, startPoint x: 244, startPoint y: 195, endPoint x: 307, endPoint y: 194, distance: 62.7
click at [307, 194] on textarea "**********" at bounding box center [277, 181] width 231 height 50
type textarea "**********"
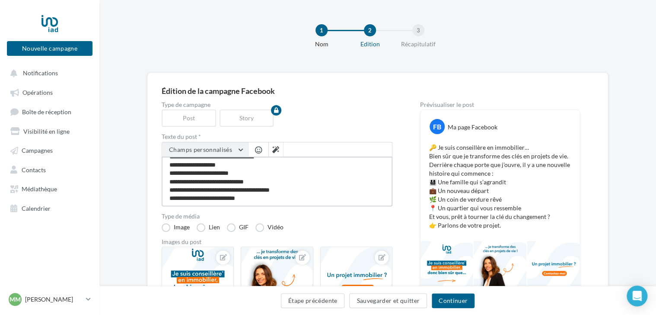
type textarea "**********"
click at [217, 148] on span "Champs personnalisés" at bounding box center [200, 149] width 63 height 7
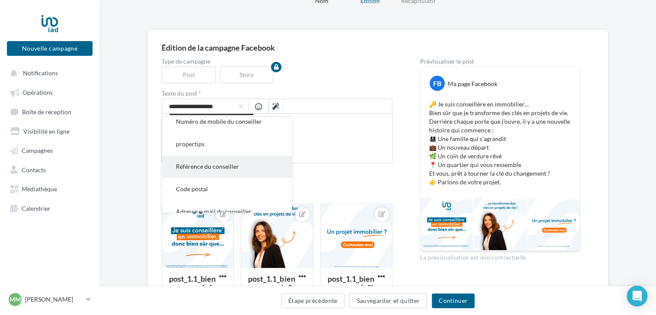
scroll to position [188, 0]
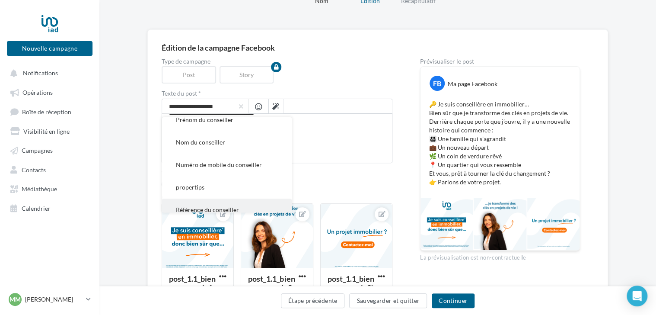
click at [228, 166] on span "Numéro de mobile du conseiller" at bounding box center [219, 164] width 86 height 7
type textarea "**********"
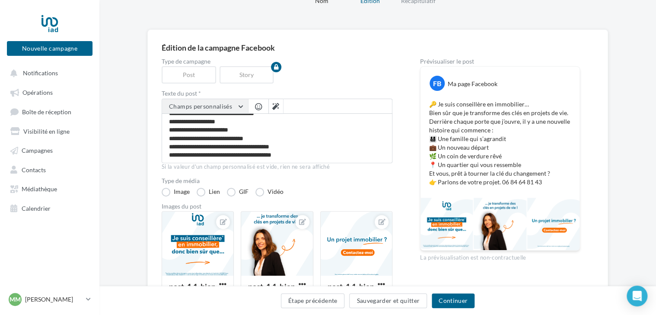
scroll to position [33, 0]
click at [240, 104] on button "Champs personnalisés" at bounding box center [205, 106] width 86 height 15
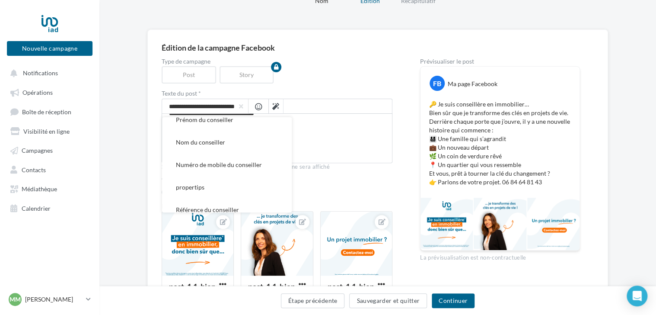
scroll to position [0, 11]
click at [367, 147] on textarea "**********" at bounding box center [277, 138] width 231 height 50
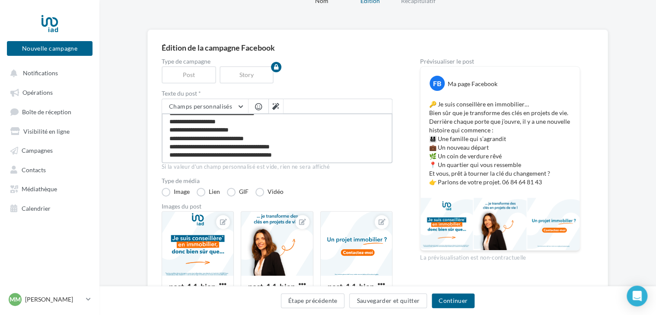
click at [324, 153] on textarea "**********" at bounding box center [277, 138] width 231 height 50
type textarea "**********"
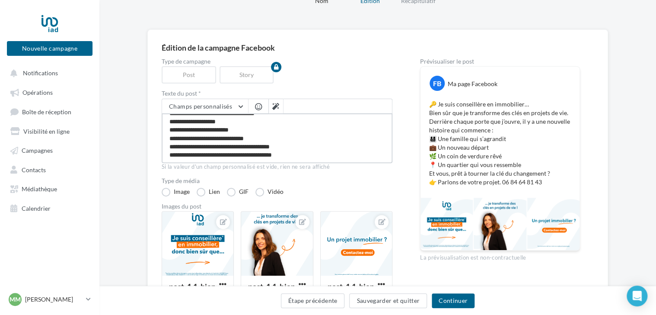
type textarea "**********"
drag, startPoint x: 246, startPoint y: 150, endPoint x: 298, endPoint y: 149, distance: 52.7
click at [298, 149] on textarea "**********" at bounding box center [277, 138] width 231 height 50
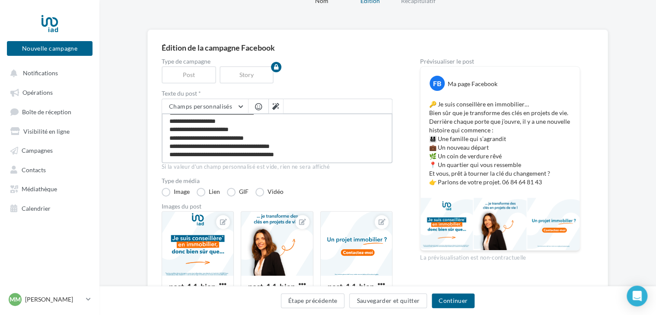
type textarea "**********"
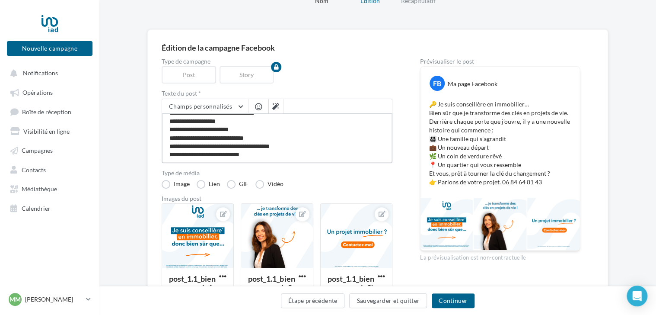
type textarea "**********"
click at [218, 109] on button "Champs personnalisés" at bounding box center [205, 106] width 86 height 15
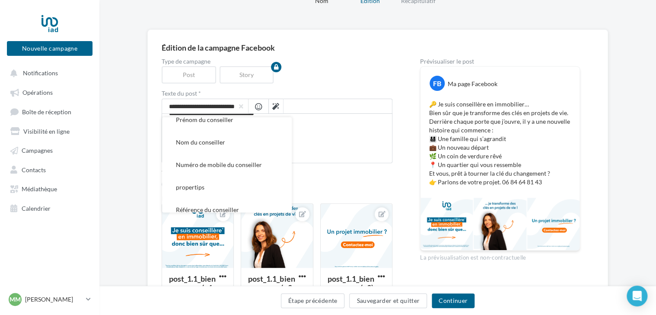
scroll to position [0, 11]
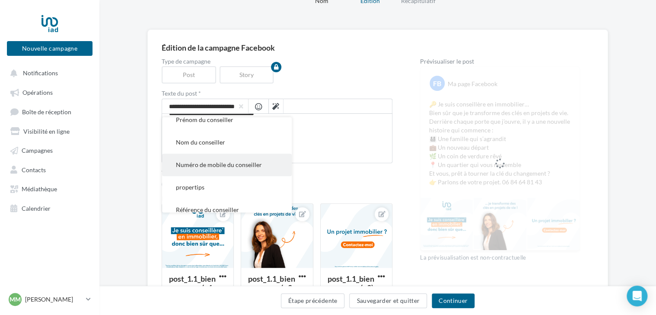
click at [224, 163] on span "Numéro de mobile du conseiller" at bounding box center [219, 164] width 86 height 7
type textarea "**********"
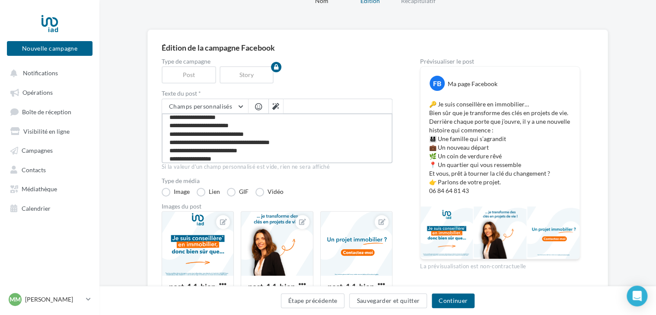
scroll to position [0, 0]
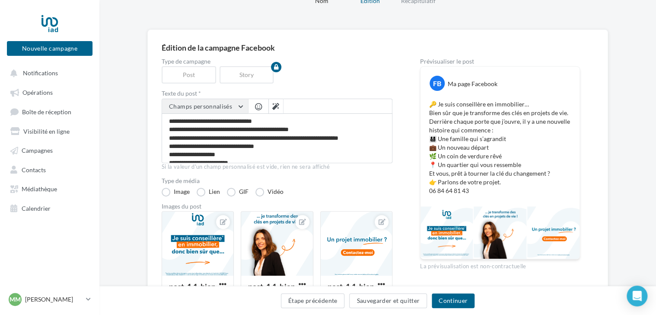
click at [231, 106] on button "Champs personnalisés" at bounding box center [205, 106] width 86 height 15
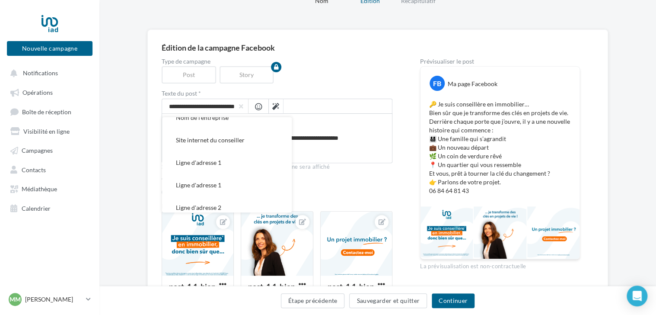
scroll to position [43, 0]
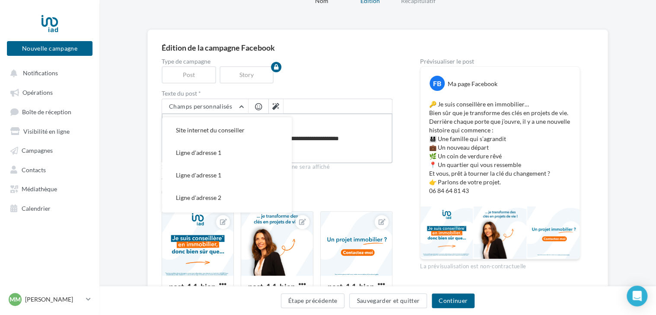
click at [345, 159] on textarea "**********" at bounding box center [277, 138] width 231 height 50
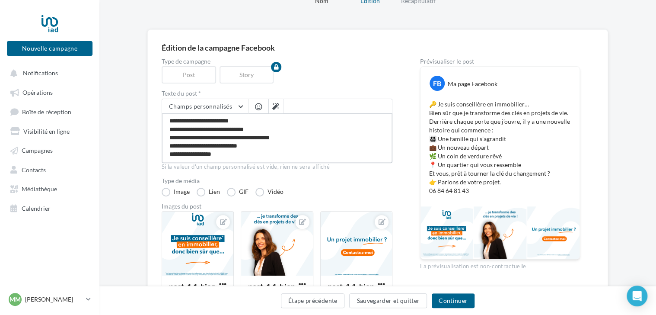
scroll to position [50, 0]
click at [267, 151] on textarea "**********" at bounding box center [277, 138] width 231 height 50
click at [218, 100] on button "Champs personnalisés" at bounding box center [205, 106] width 86 height 15
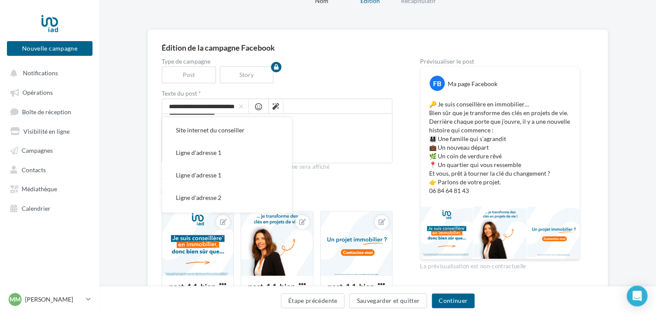
scroll to position [0, 11]
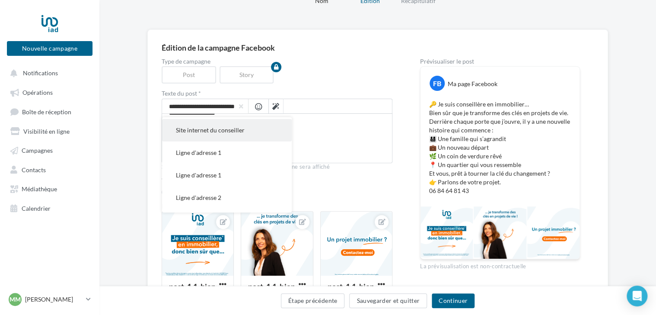
click at [225, 134] on button "Site internet du conseiller" at bounding box center [227, 130] width 130 height 22
type textarea "**********"
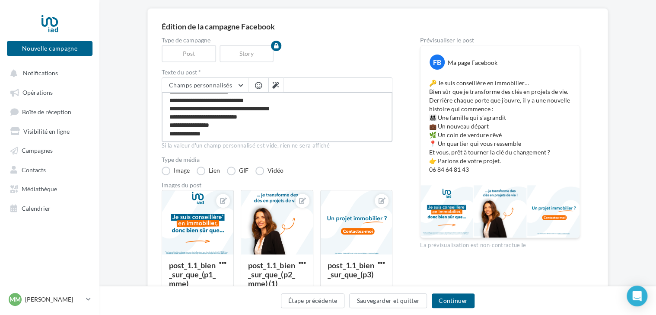
scroll to position [43, 0]
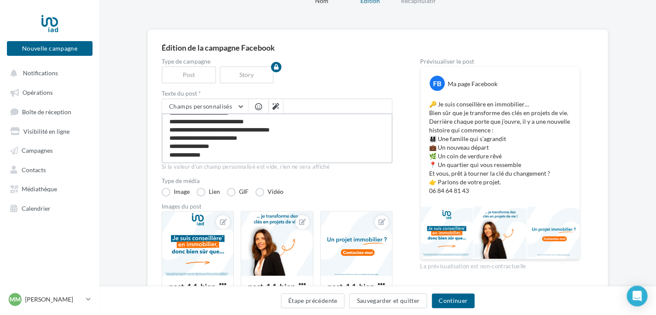
click at [344, 155] on textarea "**********" at bounding box center [277, 138] width 231 height 50
drag, startPoint x: 231, startPoint y: 155, endPoint x: 149, endPoint y: 155, distance: 82.1
click at [149, 155] on div "Édition de la campagne Facebook Type de campagne Post Story Texte du post * Cha…" at bounding box center [377, 245] width 461 height 433
type textarea "**********"
